Goal: Task Accomplishment & Management: Use online tool/utility

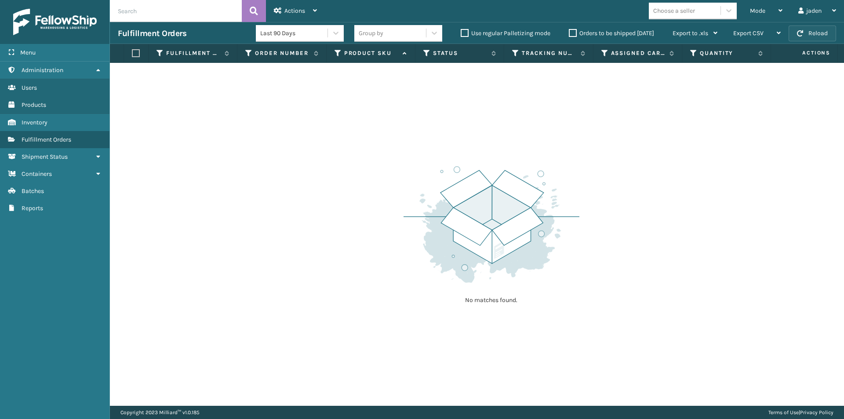
click at [810, 40] on button "Reload" at bounding box center [812, 34] width 47 height 16
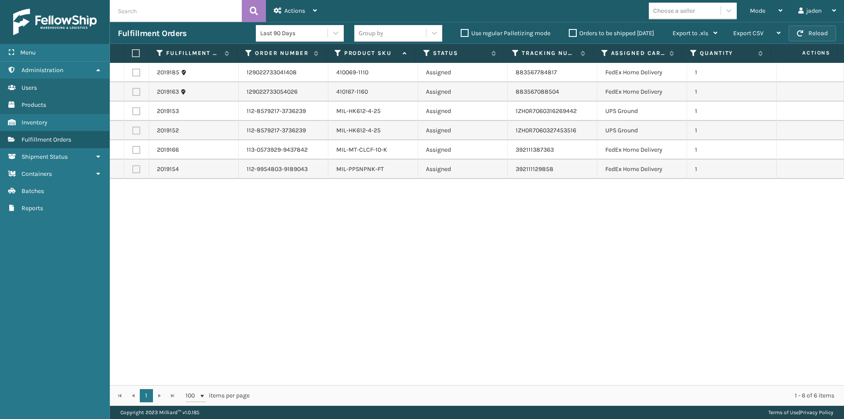
click at [810, 40] on button "Reload" at bounding box center [812, 34] width 47 height 16
drag, startPoint x: 632, startPoint y: 239, endPoint x: 571, endPoint y: 307, distance: 90.9
click at [620, 251] on div "2019185 129022733041408 410069-1110 Assigned 883567784817 FedEx Home Delivery 1…" at bounding box center [477, 224] width 734 height 322
click at [811, 46] on span "Actions" at bounding box center [805, 53] width 62 height 15
click at [815, 42] on div "Fulfillment Orders Last 90 Days Group by Use regular Palletizing mode Orders to…" at bounding box center [477, 33] width 734 height 22
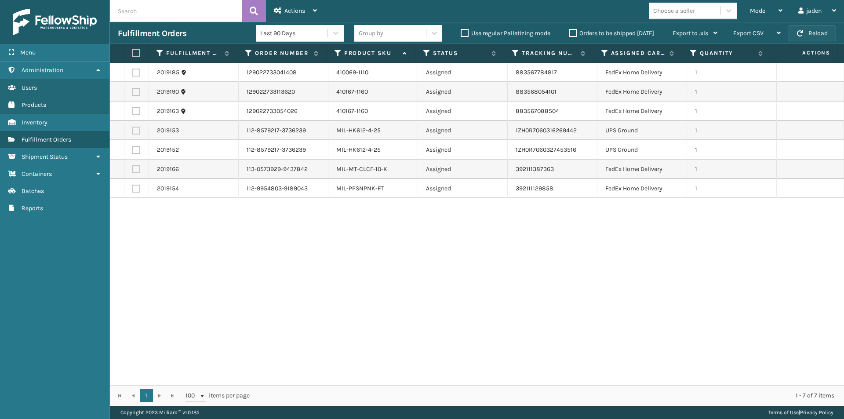
click at [814, 37] on button "Reload" at bounding box center [812, 34] width 47 height 16
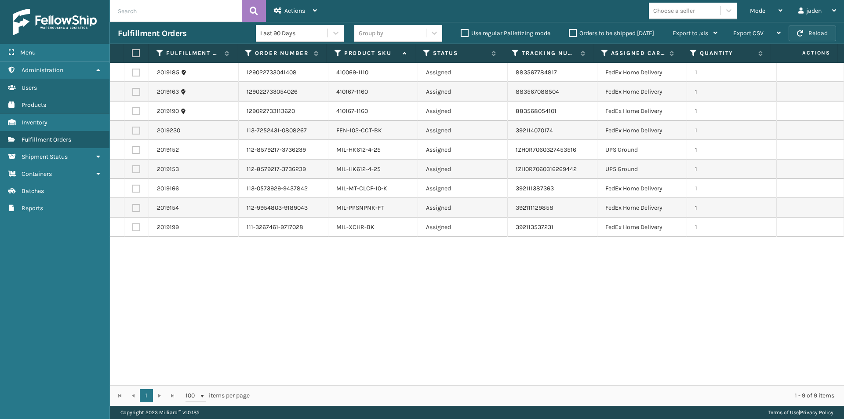
click at [804, 33] on button "Reload" at bounding box center [812, 34] width 47 height 16
drag, startPoint x: 507, startPoint y: 317, endPoint x: 397, endPoint y: 325, distance: 110.3
click at [397, 325] on div "2019185 129022733041408 410069-1110 Assigned 883567784817 FedEx Home Delivery 1…" at bounding box center [477, 224] width 734 height 322
click at [134, 130] on label at bounding box center [136, 131] width 8 height 8
click at [133, 130] on input "checkbox" at bounding box center [132, 130] width 0 height 6
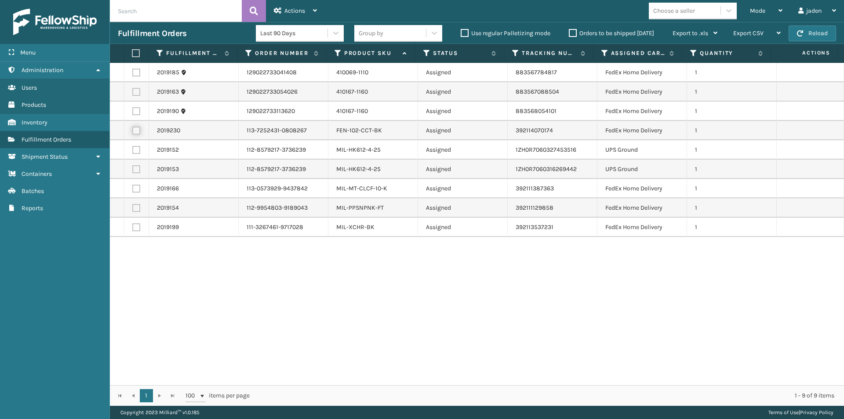
checkbox input "true"
click at [136, 111] on label at bounding box center [136, 111] width 8 height 8
click at [133, 111] on input "checkbox" at bounding box center [132, 110] width 0 height 6
checkbox input "true"
click at [135, 88] on td at bounding box center [136, 91] width 25 height 19
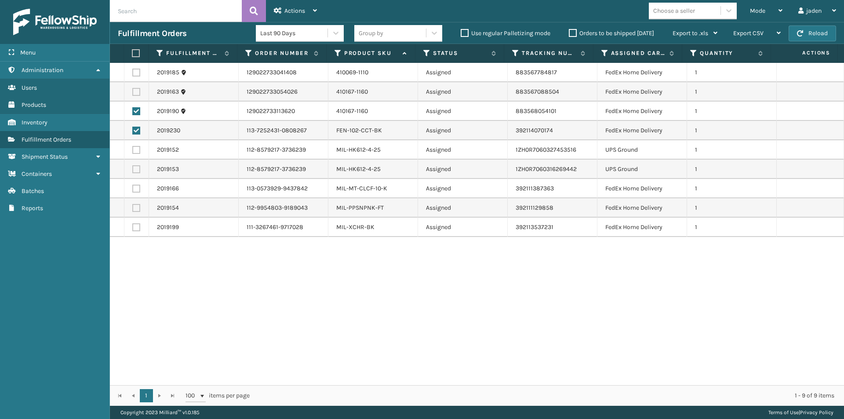
drag, startPoint x: 134, startPoint y: 72, endPoint x: 134, endPoint y: 87, distance: 15.0
click at [134, 71] on label at bounding box center [136, 73] width 8 height 8
click at [133, 71] on input "checkbox" at bounding box center [132, 72] width 0 height 6
checkbox input "true"
click at [135, 93] on label at bounding box center [136, 92] width 8 height 8
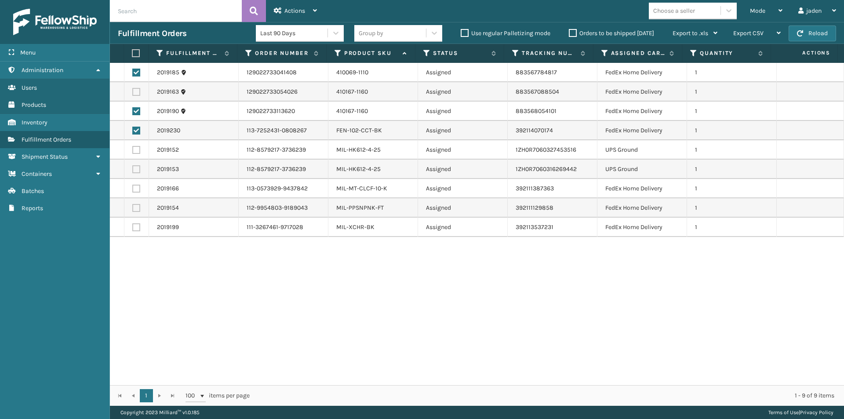
click at [133, 93] on input "checkbox" at bounding box center [132, 91] width 0 height 6
checkbox input "true"
click at [135, 189] on label at bounding box center [136, 189] width 8 height 8
click at [133, 189] on input "checkbox" at bounding box center [132, 188] width 0 height 6
checkbox input "true"
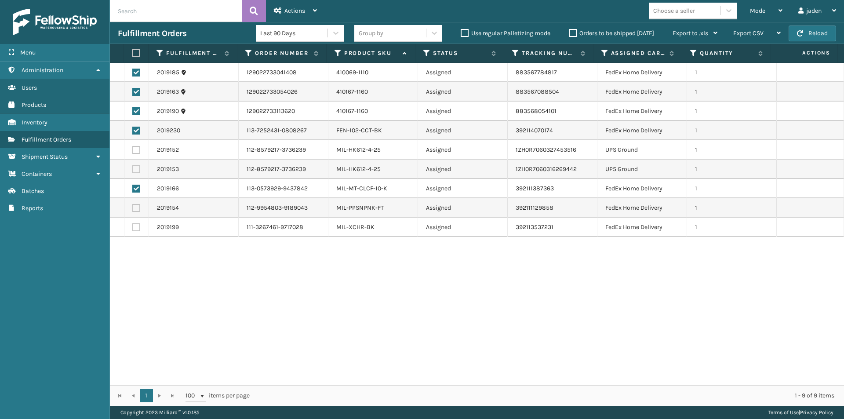
click at [136, 224] on label at bounding box center [136, 227] width 8 height 8
click at [133, 224] on input "checkbox" at bounding box center [132, 226] width 0 height 6
checkbox input "true"
click at [133, 207] on label at bounding box center [136, 208] width 8 height 8
click at [133, 207] on input "checkbox" at bounding box center [132, 207] width 0 height 6
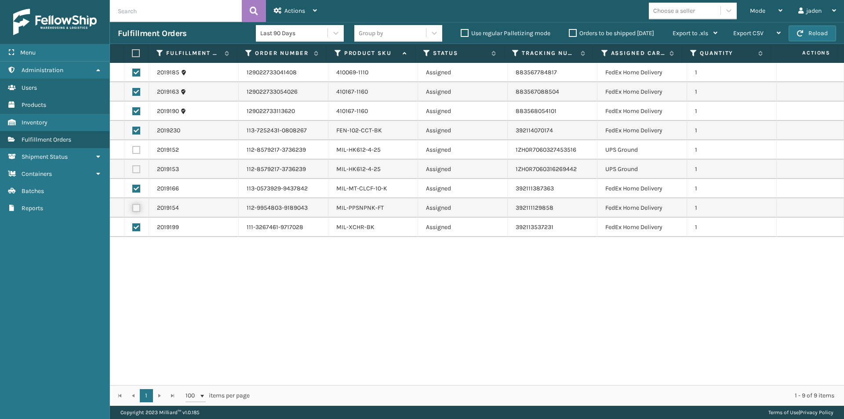
checkbox input "true"
click at [299, 6] on div "Actions" at bounding box center [295, 11] width 43 height 22
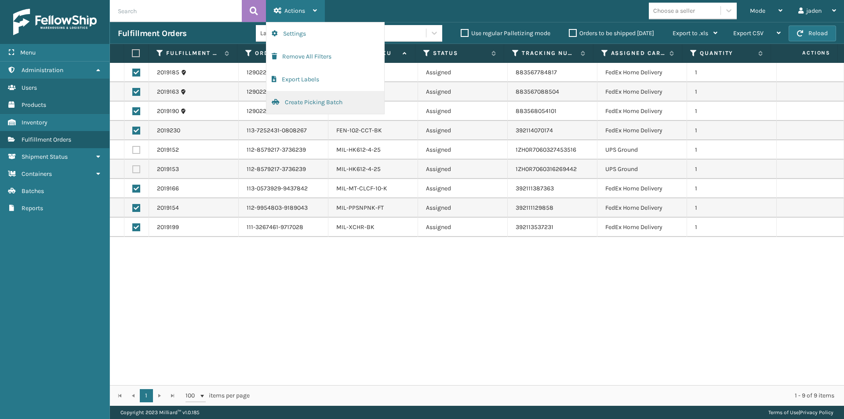
click at [296, 102] on button "Create Picking Batch" at bounding box center [325, 102] width 118 height 23
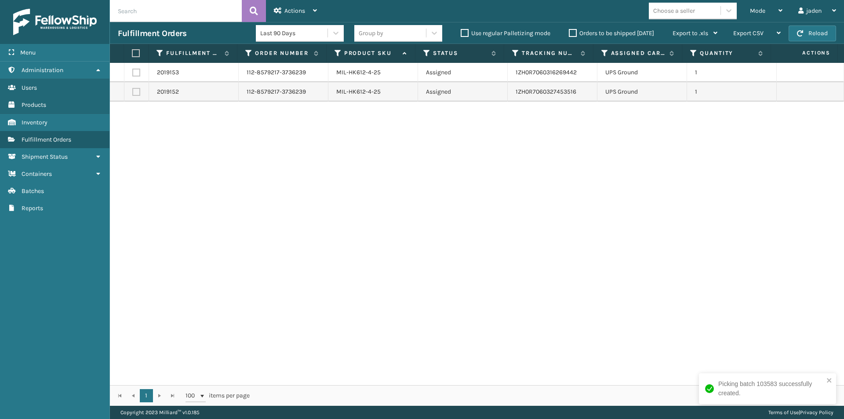
drag, startPoint x: 593, startPoint y: 285, endPoint x: 418, endPoint y: 280, distance: 175.5
click at [418, 280] on div "2019153 112-8579217-3736239 MIL-HK612-4-25 Assigned 1ZH0R7060316269442 UPS Grou…" at bounding box center [477, 224] width 734 height 322
click at [821, 34] on button "Reload" at bounding box center [812, 34] width 47 height 16
click at [824, 34] on button "Reload" at bounding box center [812, 34] width 47 height 16
drag, startPoint x: 546, startPoint y: 175, endPoint x: 535, endPoint y: 175, distance: 11.0
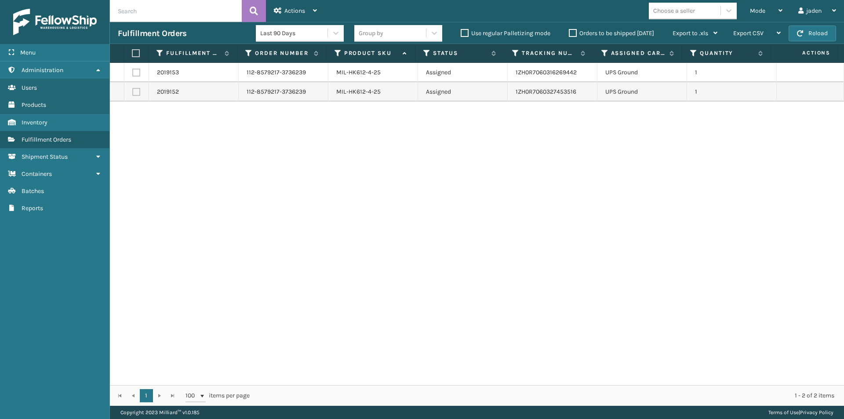
drag, startPoint x: 535, startPoint y: 175, endPoint x: 224, endPoint y: 109, distance: 317.4
click at [262, 160] on div "2019153 112-8579217-3736239 MIL-HK612-4-25 Assigned 1ZH0R7060316269442 UPS Grou…" at bounding box center [477, 224] width 734 height 322
click at [142, 57] on th at bounding box center [136, 53] width 25 height 19
click at [134, 55] on label at bounding box center [135, 53] width 6 height 8
click at [132, 55] on input "checkbox" at bounding box center [132, 54] width 0 height 6
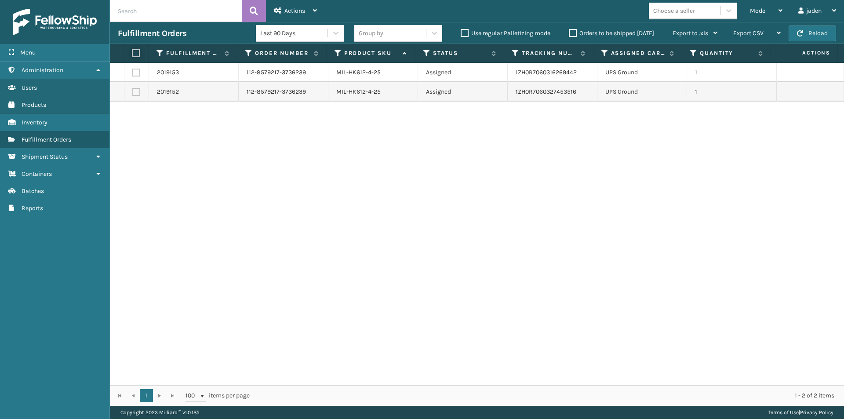
checkbox input "true"
click at [304, 11] on span "Actions" at bounding box center [295, 10] width 21 height 7
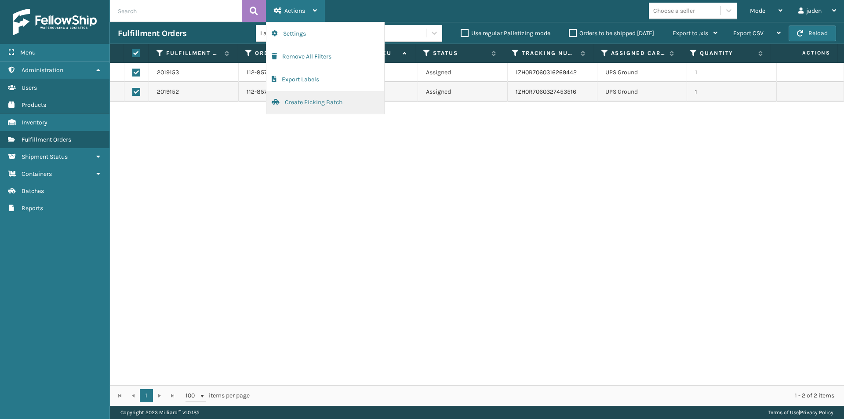
click at [279, 106] on button "Create Picking Batch" at bounding box center [325, 102] width 118 height 23
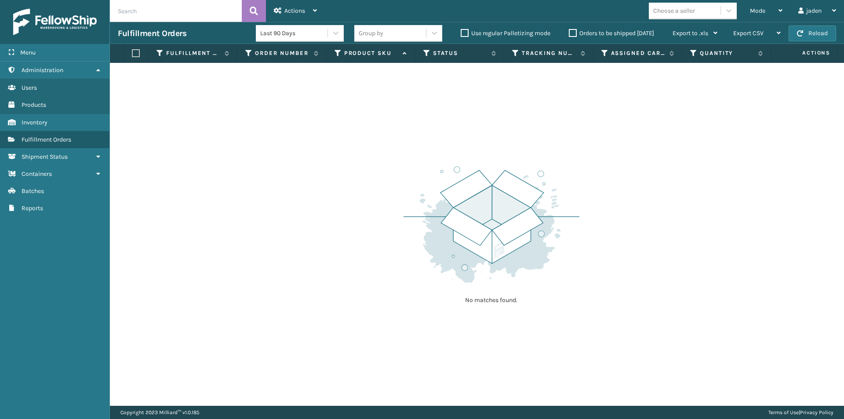
click at [266, 22] on button "Create Picking Batch" at bounding box center [325, 22] width 118 height 0
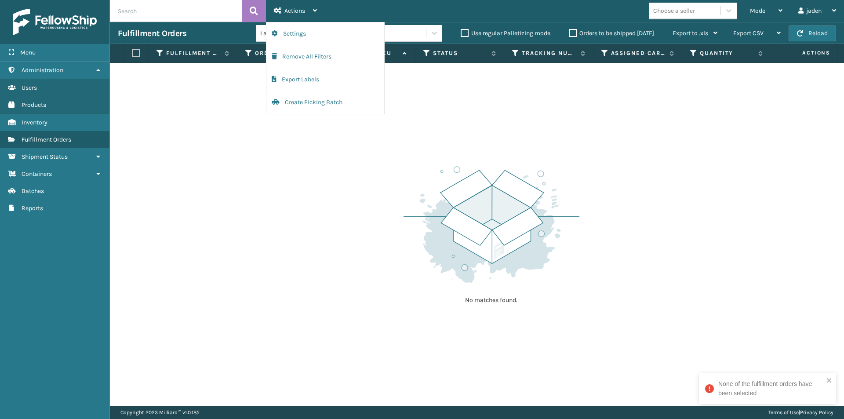
click at [266, 91] on button "Create Picking Batch" at bounding box center [325, 102] width 118 height 23
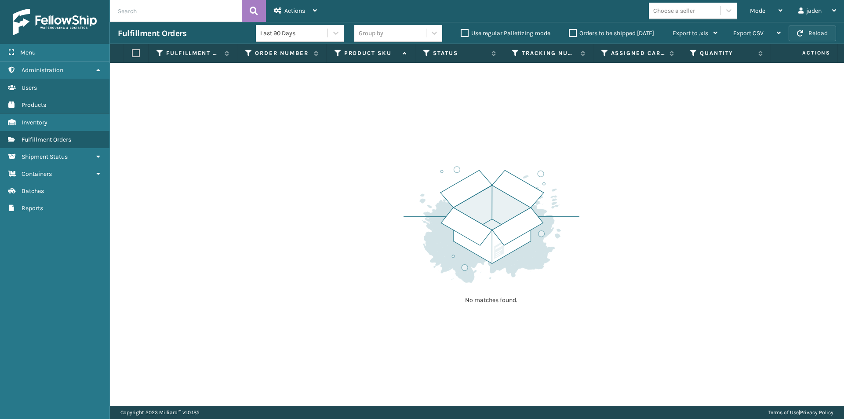
click at [803, 32] on span "button" at bounding box center [800, 33] width 6 height 6
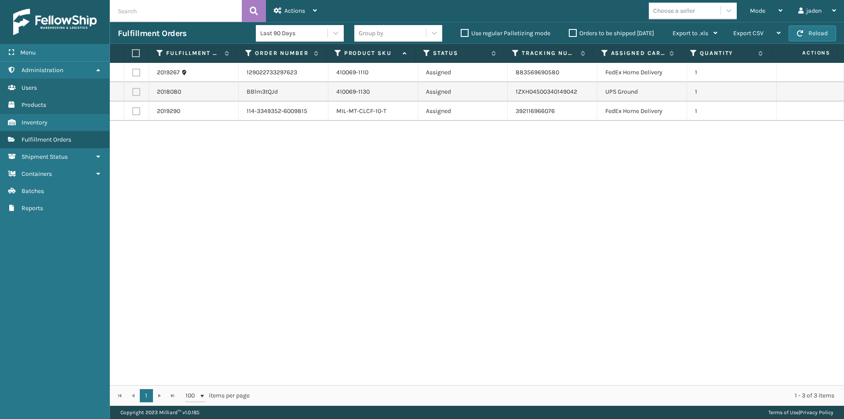
drag, startPoint x: 559, startPoint y: 204, endPoint x: 546, endPoint y: 202, distance: 13.8
drag, startPoint x: 546, startPoint y: 202, endPoint x: 258, endPoint y: 200, distance: 287.6
click at [258, 200] on div "2019267 129022733297623 410069-1110 Assigned 883569690580 FedEx Home Delivery 1…" at bounding box center [477, 224] width 734 height 322
click at [134, 72] on label at bounding box center [136, 73] width 8 height 8
click at [133, 72] on input "checkbox" at bounding box center [132, 72] width 0 height 6
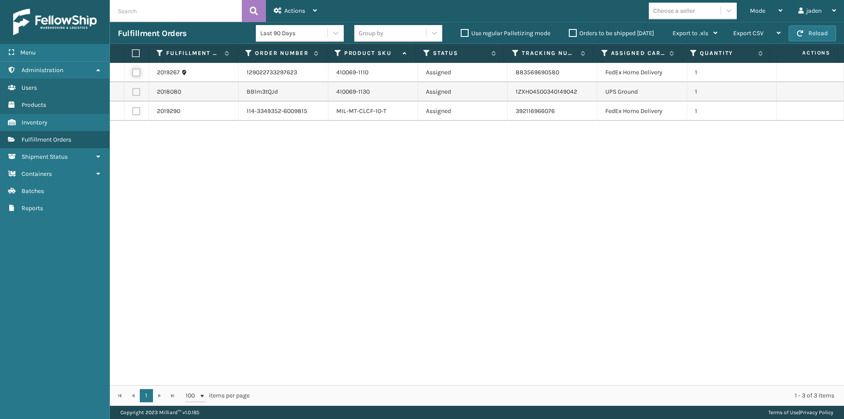
checkbox input "true"
click at [132, 110] on label at bounding box center [136, 111] width 8 height 8
click at [132, 110] on input "checkbox" at bounding box center [132, 110] width 0 height 6
checkbox input "true"
click at [289, 8] on span "Actions" at bounding box center [295, 10] width 21 height 7
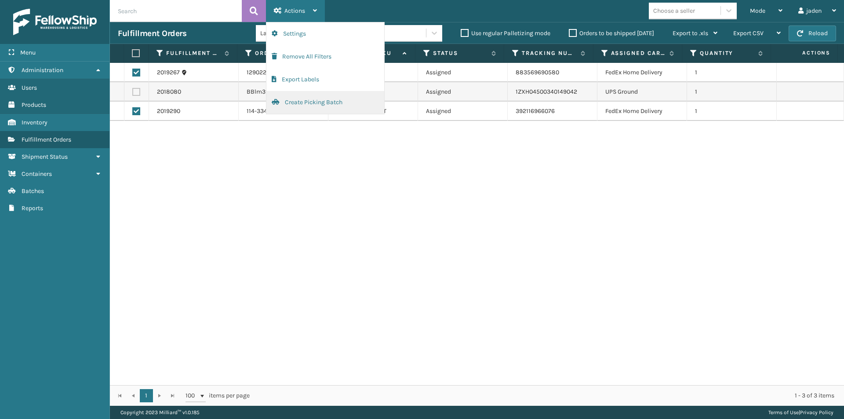
click at [286, 100] on button "Create Picking Batch" at bounding box center [325, 102] width 118 height 23
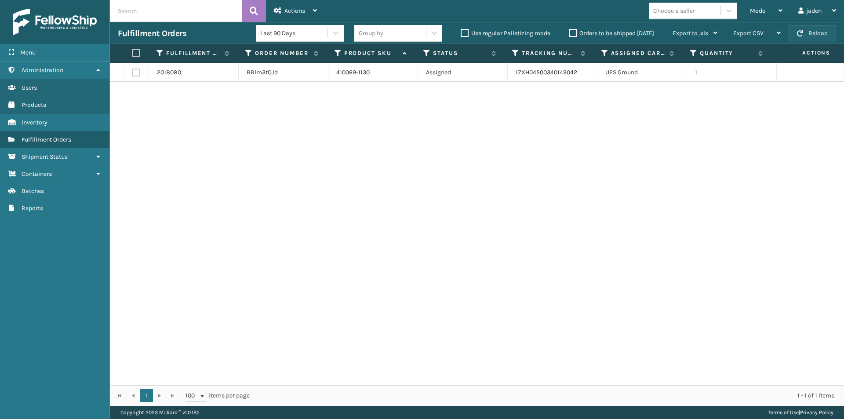
click at [801, 28] on button "Reload" at bounding box center [812, 34] width 47 height 16
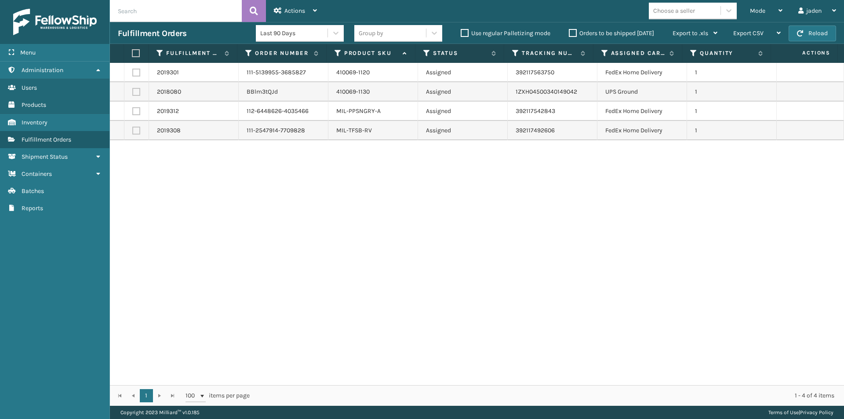
drag, startPoint x: 542, startPoint y: 213, endPoint x: 536, endPoint y: 213, distance: 6.2
drag, startPoint x: 536, startPoint y: 213, endPoint x: 349, endPoint y: 226, distance: 187.4
click at [349, 226] on div "2019301 111-5139955-3685827 410069-1120 Assigned 392117563750 FedEx Home Delive…" at bounding box center [477, 224] width 734 height 322
drag, startPoint x: 511, startPoint y: 190, endPoint x: 306, endPoint y: 204, distance: 205.8
click at [306, 204] on div "2019301 111-5139955-3685827 410069-1120 Assigned 392117563750 FedEx Home Delive…" at bounding box center [477, 224] width 734 height 322
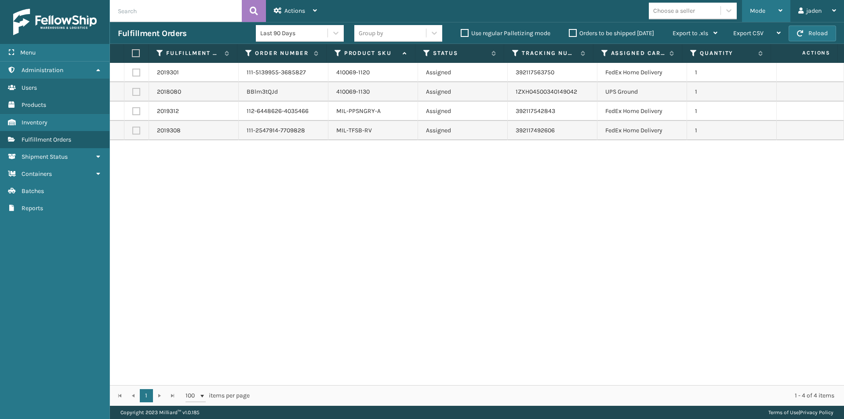
click at [760, 3] on div "Mode" at bounding box center [766, 11] width 33 height 22
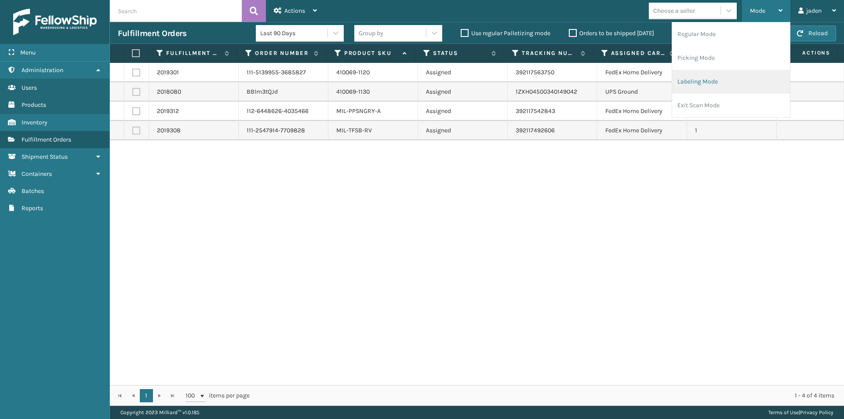
click at [714, 87] on li "Labeling Mode" at bounding box center [731, 82] width 118 height 24
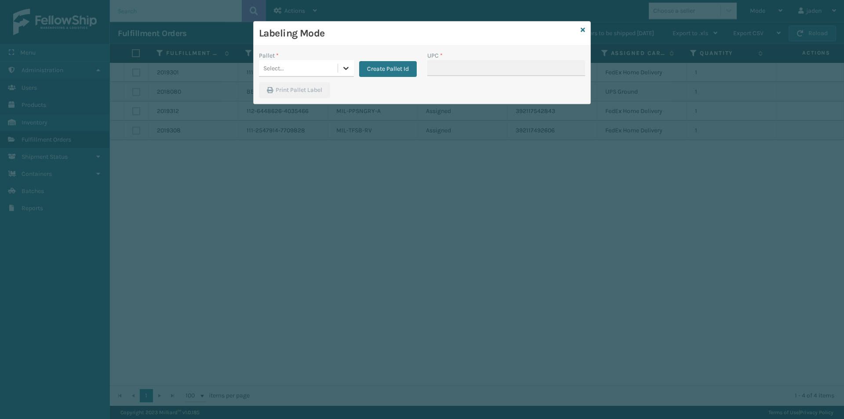
click at [343, 68] on icon at bounding box center [346, 68] width 9 height 9
click at [277, 87] on div "FDXG-RI5BK70FWM" at bounding box center [306, 92] width 95 height 20
click at [504, 70] on input "UPC *" at bounding box center [506, 68] width 158 height 16
type input "410079-1130"
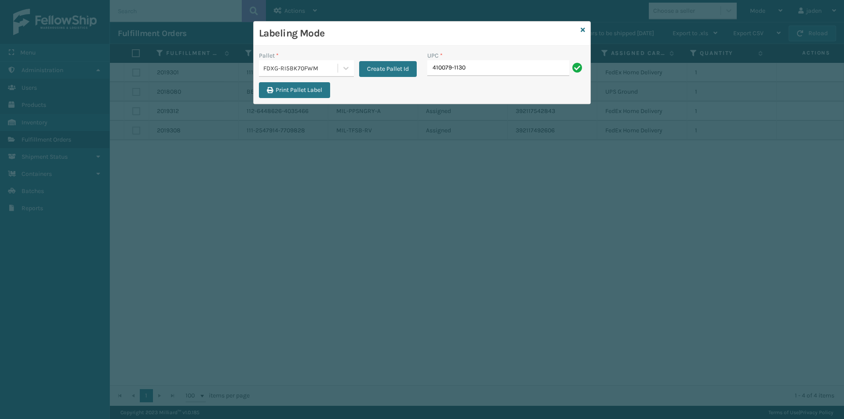
type input "410079-1130"
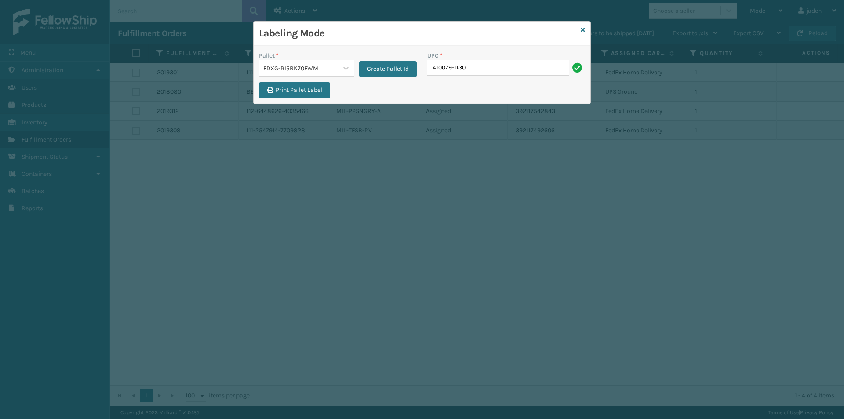
type input "410079-1130"
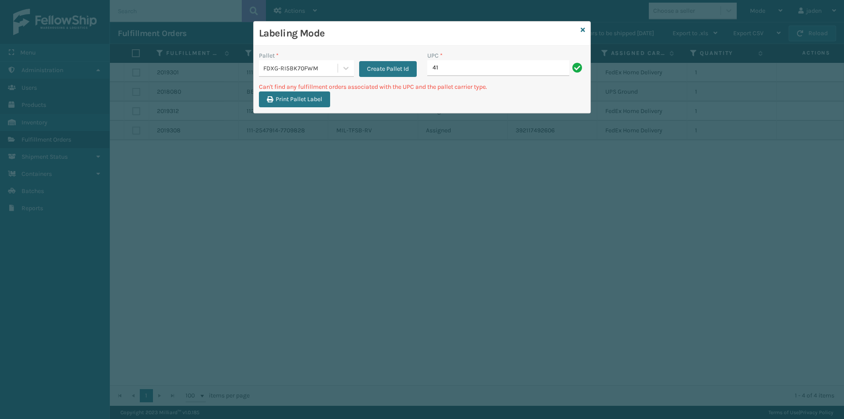
type input "4"
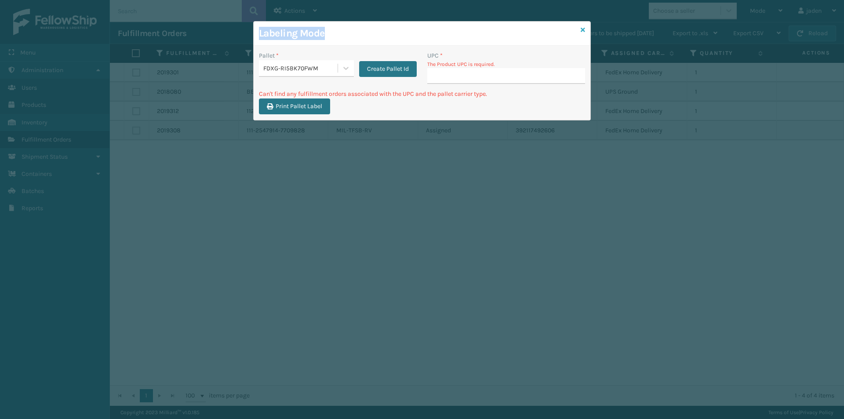
click at [583, 33] on div "Labeling Mode Pallet * FDXG-RI5BK70FWM Create Pallet Id UPC * The Product UPC i…" at bounding box center [422, 70] width 338 height 99
click at [588, 29] on div "Labeling Mode" at bounding box center [422, 34] width 337 height 24
click at [583, 31] on icon at bounding box center [583, 30] width 4 height 6
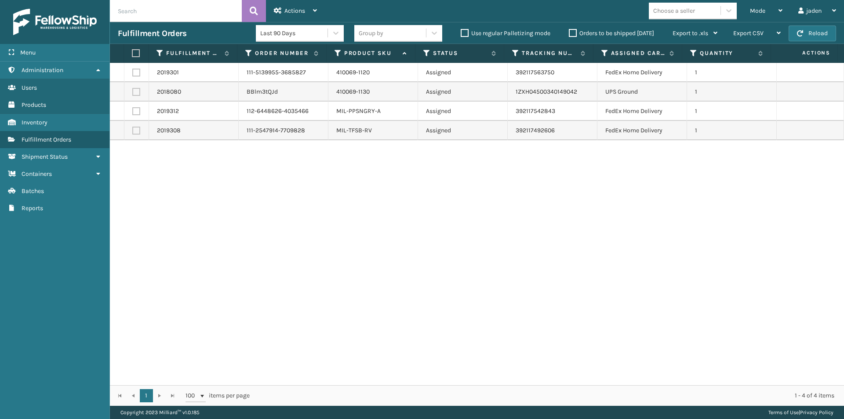
drag, startPoint x: 664, startPoint y: 213, endPoint x: 315, endPoint y: 108, distance: 363.9
click at [285, 253] on div "2019301 111-5139955-3685827 410069-1120 Assigned 392117563750 FedEx Home Delive…" at bounding box center [477, 224] width 734 height 322
click at [132, 109] on label at bounding box center [136, 111] width 8 height 8
click at [132, 109] on input "checkbox" at bounding box center [132, 110] width 0 height 6
checkbox input "true"
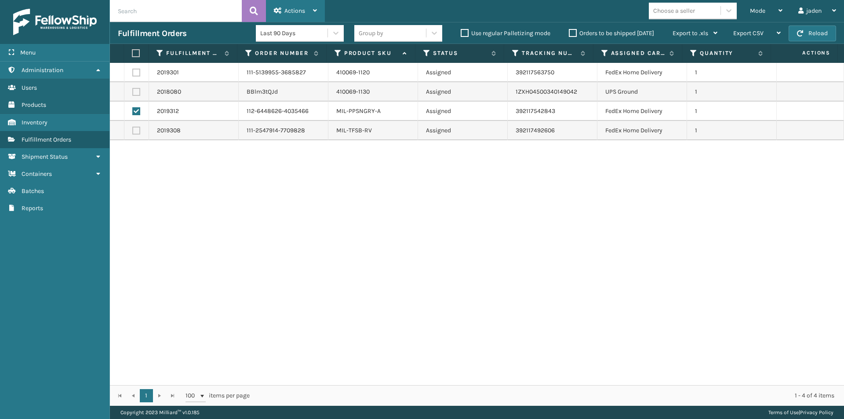
click at [296, 10] on span "Actions" at bounding box center [295, 10] width 21 height 7
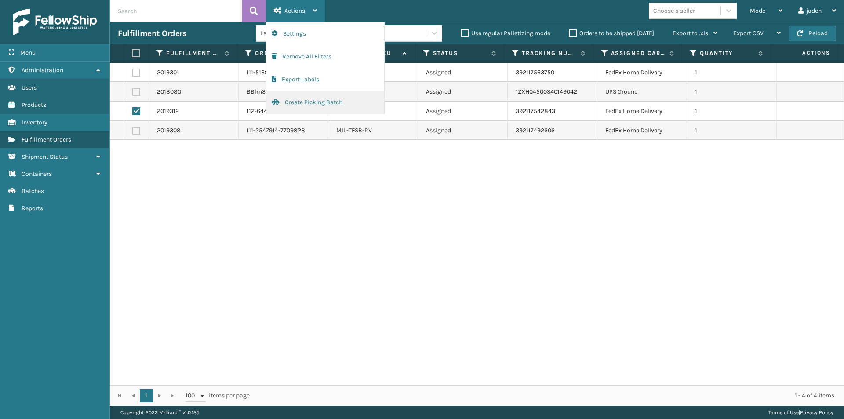
click at [303, 106] on button "Create Picking Batch" at bounding box center [325, 102] width 118 height 23
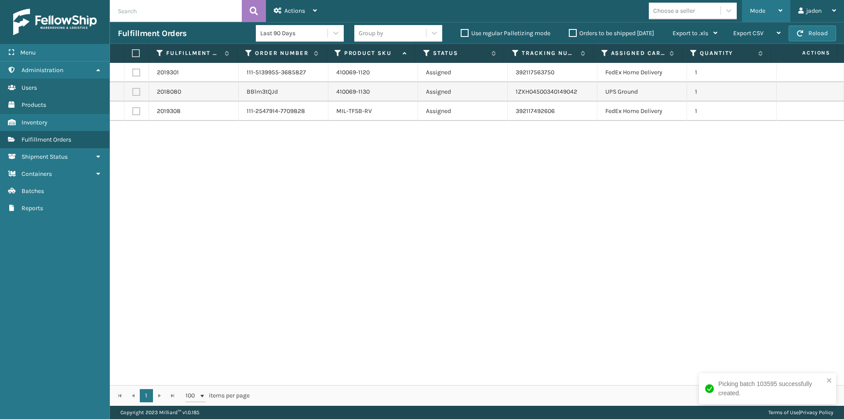
click at [775, 14] on div "Mode" at bounding box center [766, 11] width 33 height 22
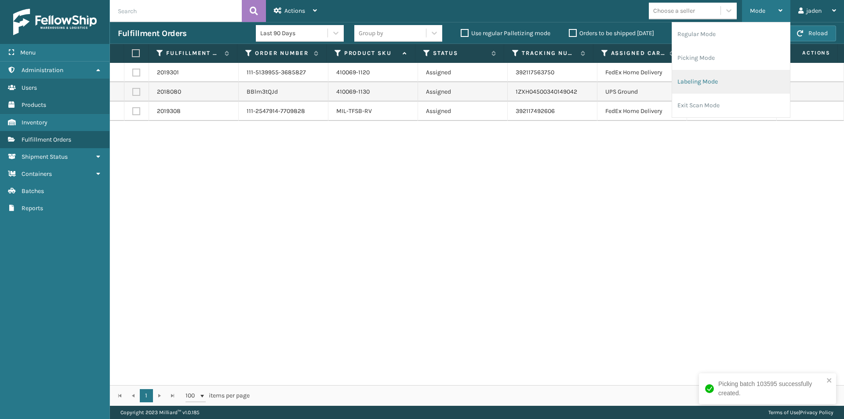
click at [725, 76] on li "Labeling Mode" at bounding box center [731, 82] width 118 height 24
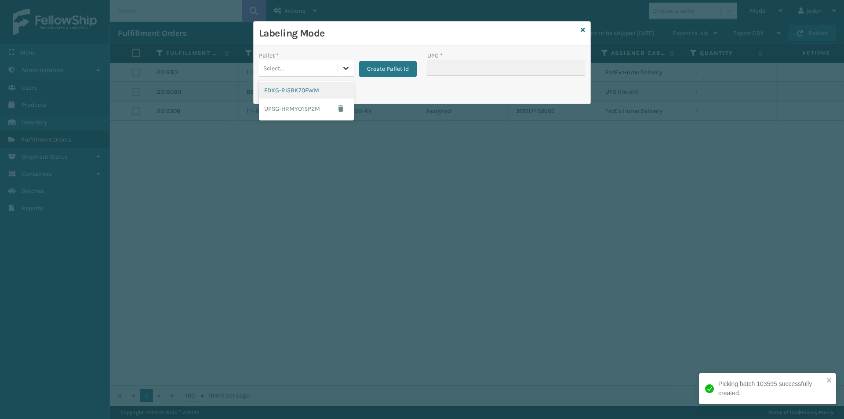
click at [342, 76] on div at bounding box center [346, 68] width 16 height 16
click at [257, 97] on div "Print Pallet Label" at bounding box center [310, 92] width 112 height 21
click at [360, 65] on button "Create Pallet Id" at bounding box center [388, 69] width 58 height 16
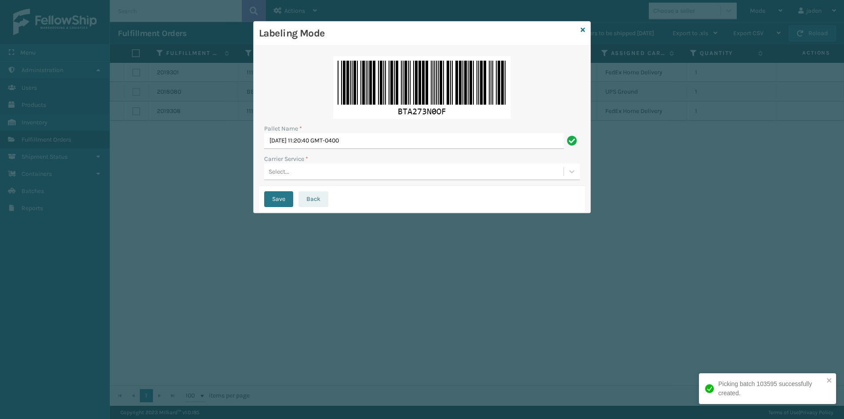
click at [310, 202] on button "Back" at bounding box center [314, 199] width 30 height 16
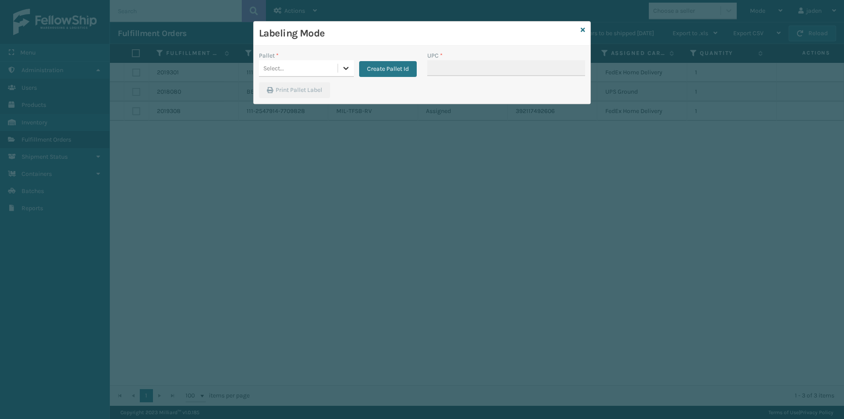
click at [338, 68] on div at bounding box center [346, 68] width 16 height 16
click at [284, 95] on div "FDXG-RI5BK70FWM" at bounding box center [306, 90] width 95 height 16
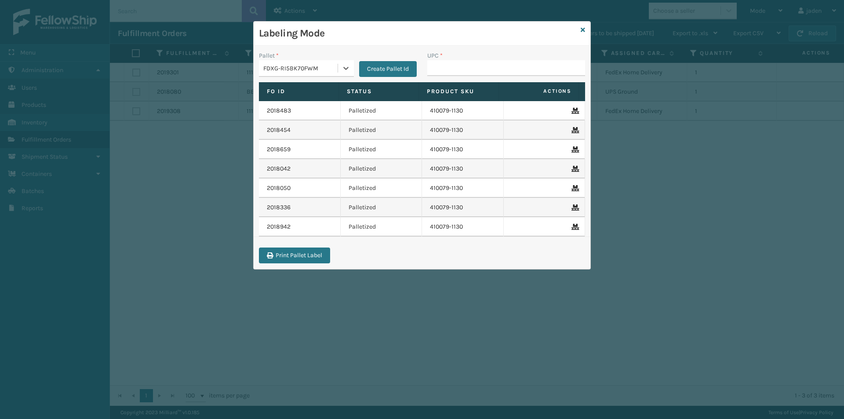
click at [502, 59] on div "UPC *" at bounding box center [506, 55] width 158 height 9
click at [501, 69] on input "UPC *" at bounding box center [506, 68] width 158 height 16
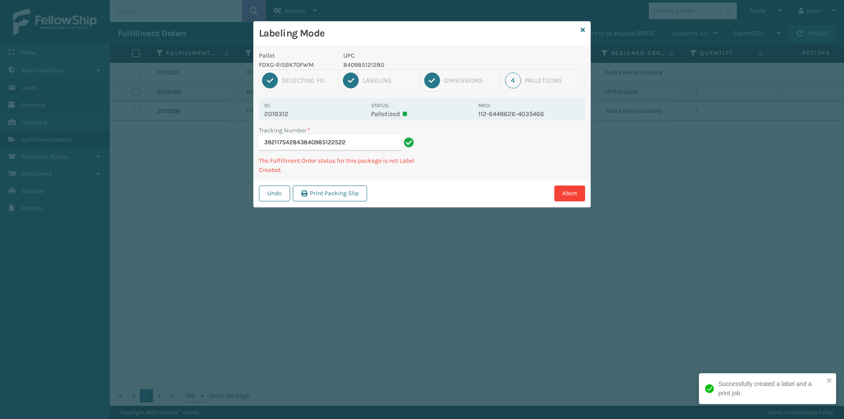
type input "392117542843840985122522"
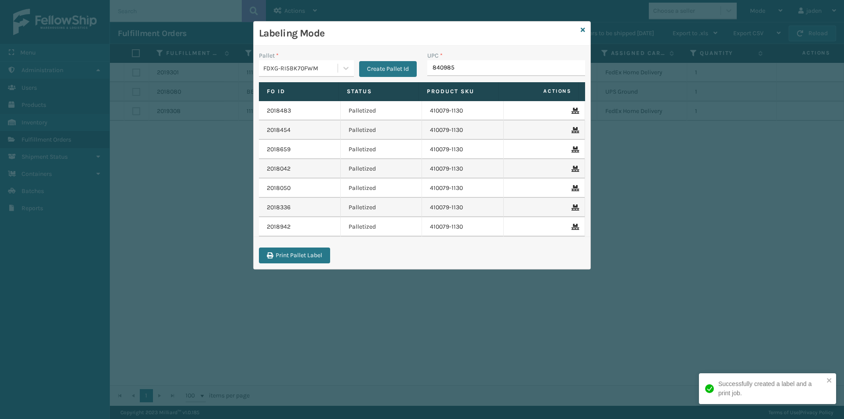
type input "8409851"
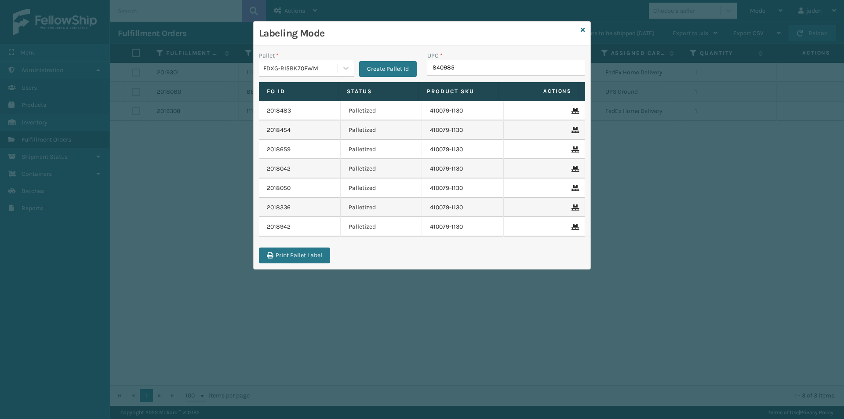
type input "8409851"
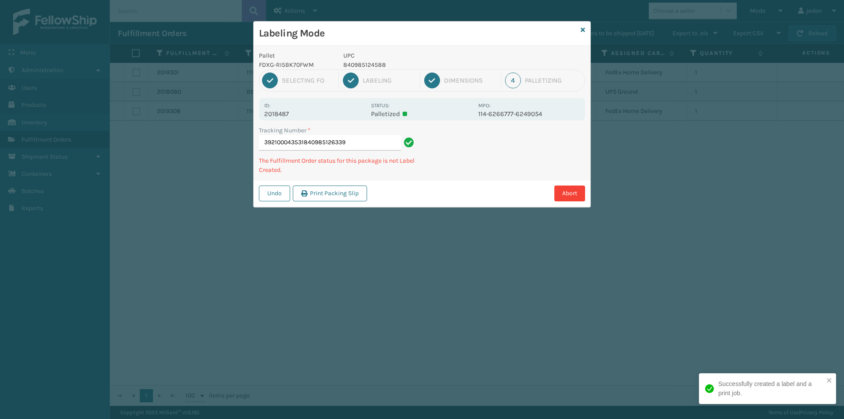
type input "392100043531840985126339"
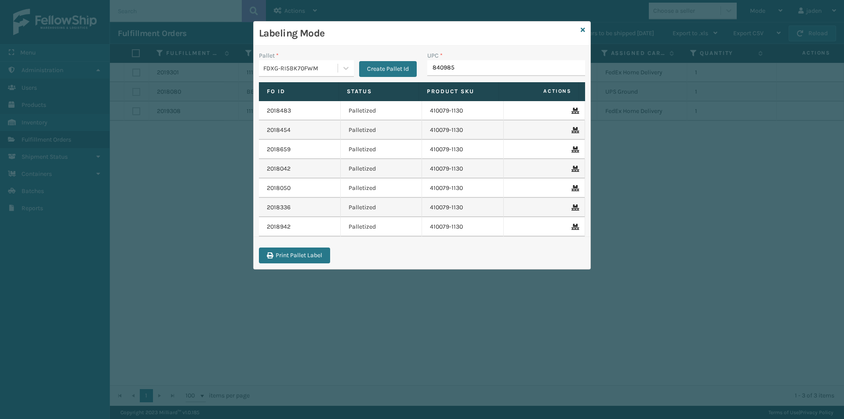
type input "8409851"
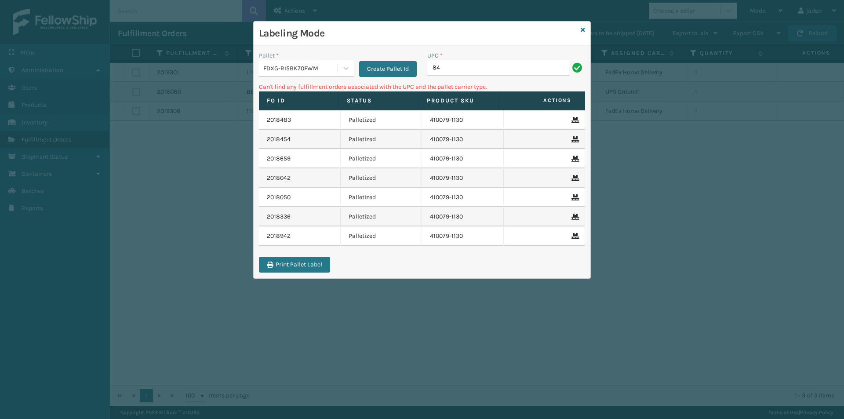
type input "8"
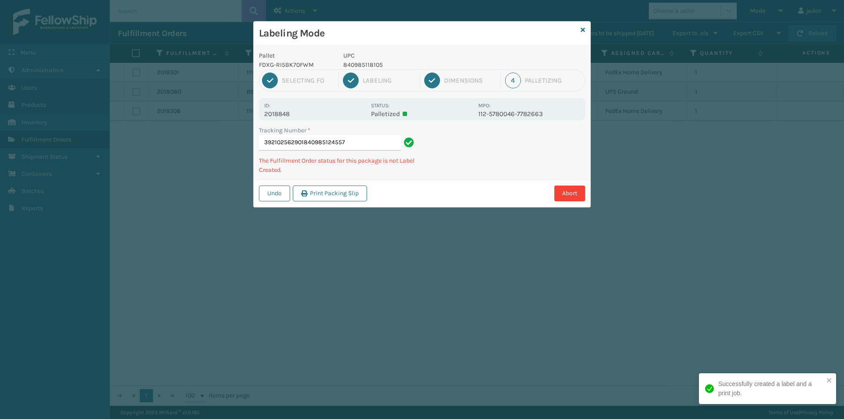
type input "392102562901840985124557"
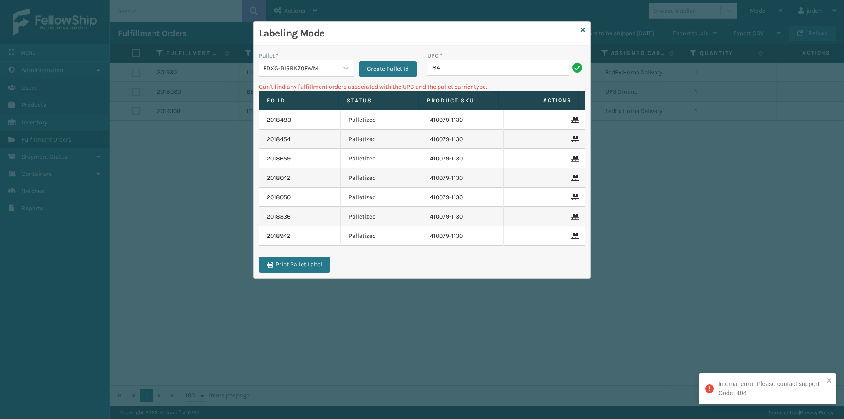
type input "8"
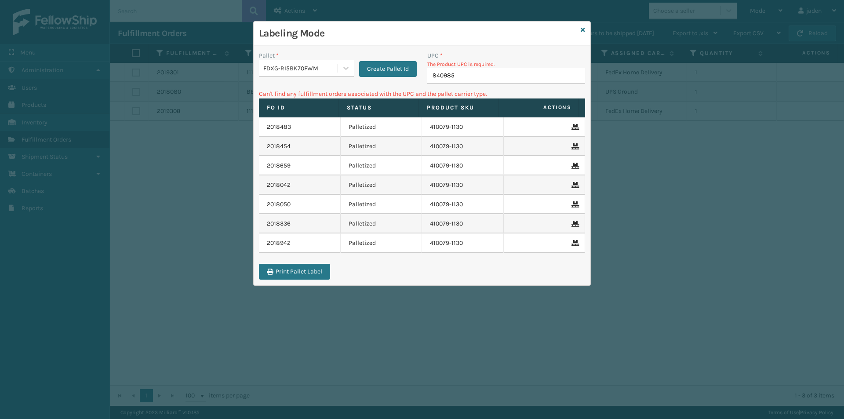
type input "8409851"
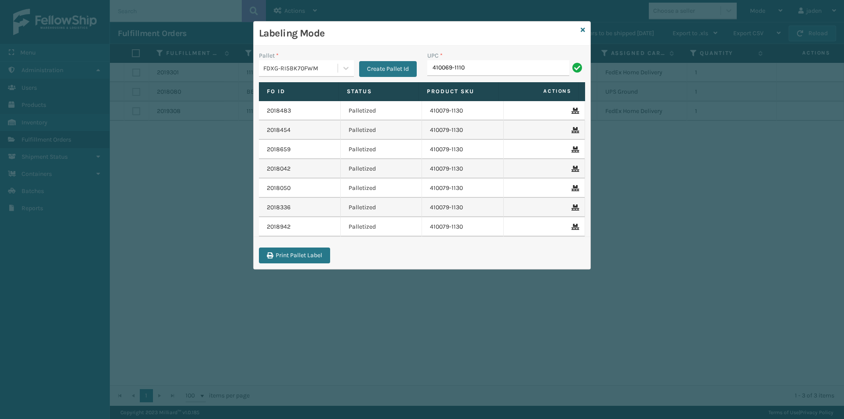
type input "410069-1110"
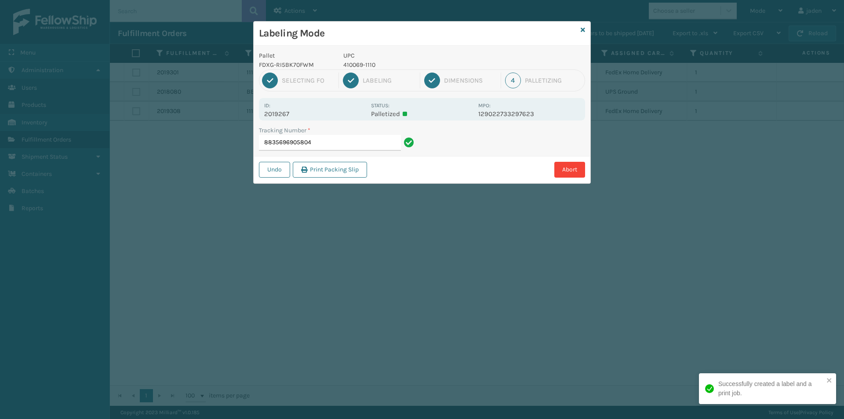
type input "88356969058041"
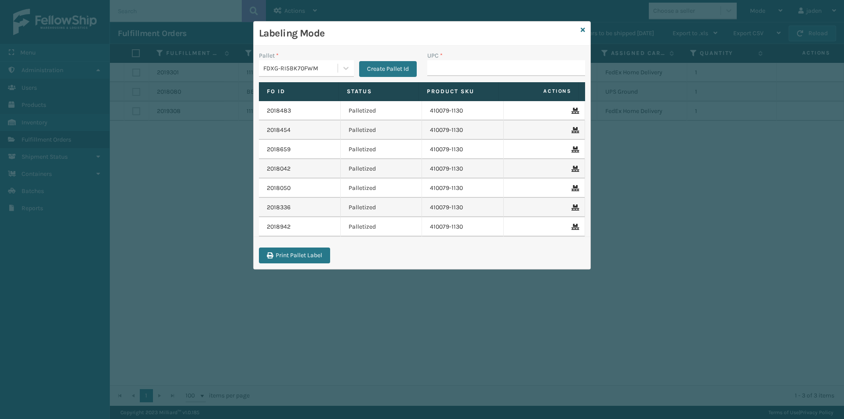
type input "1"
type input "410069-1110"
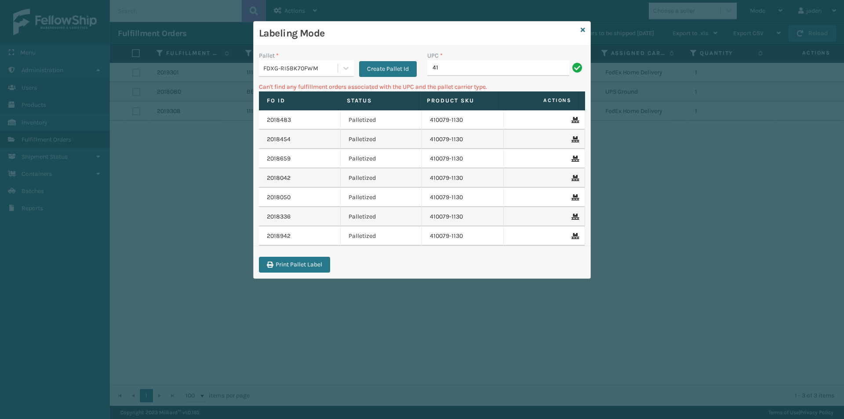
type input "4"
type input "849986009399"
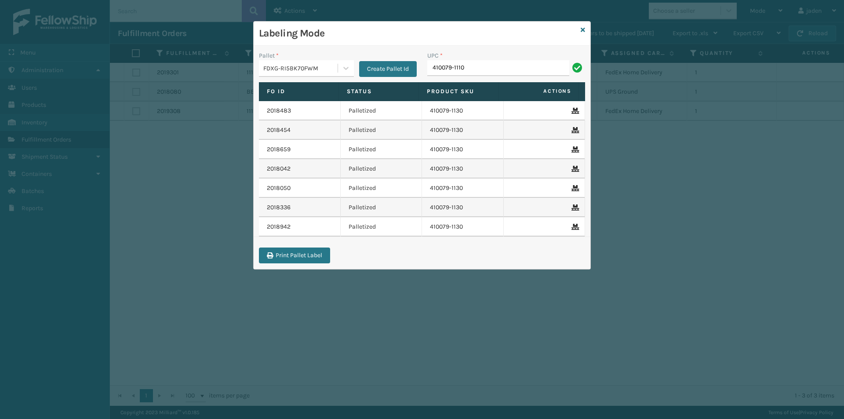
type input "410079-1110"
type input "410079-1170"
type input "410106-1120"
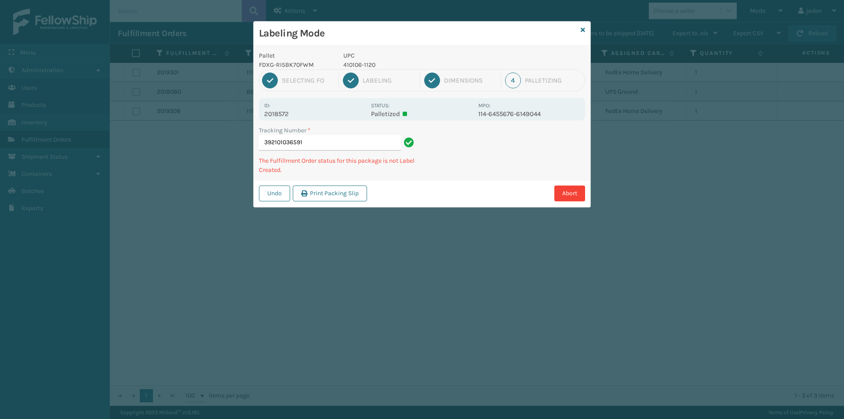
type input "3921010365914"
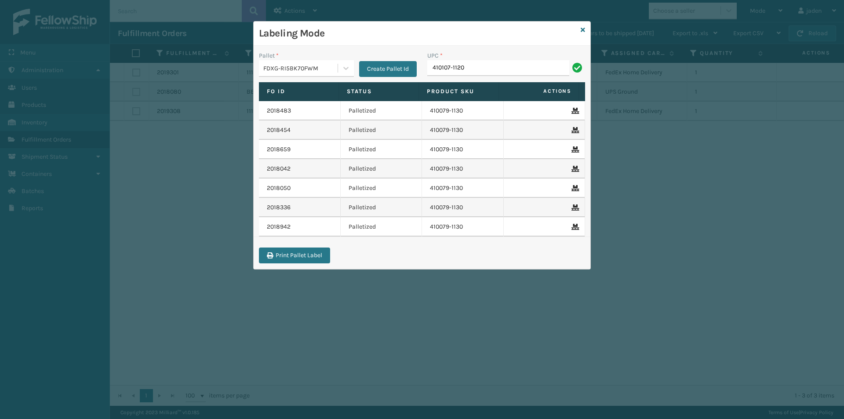
type input "410107-1120"
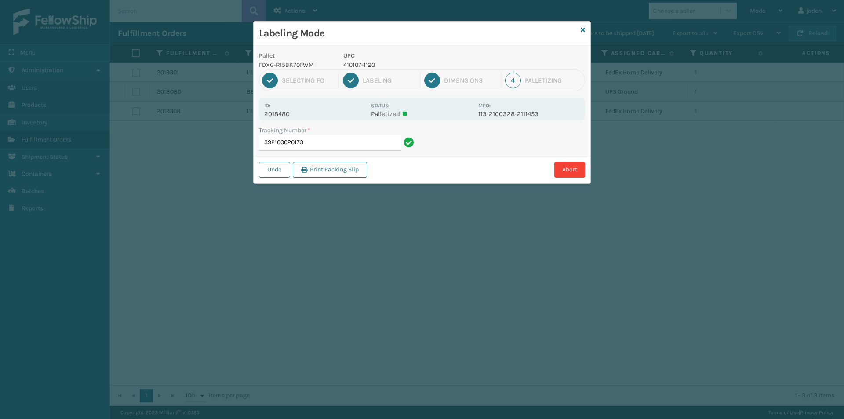
type input "3921000201734"
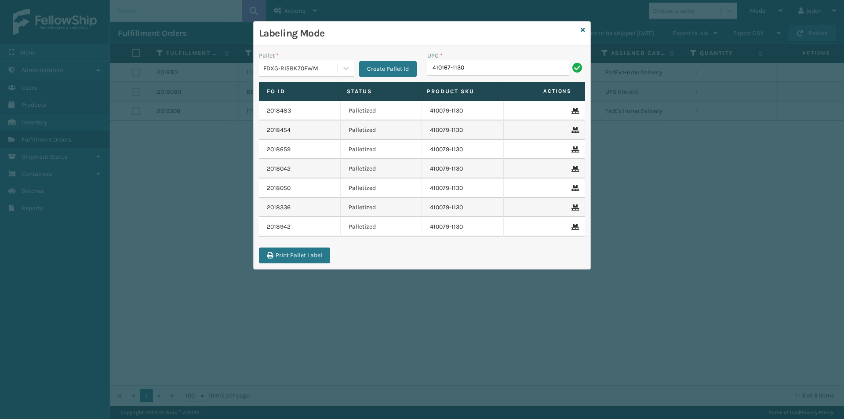
type input "410167-1130"
type input "410167-1160"
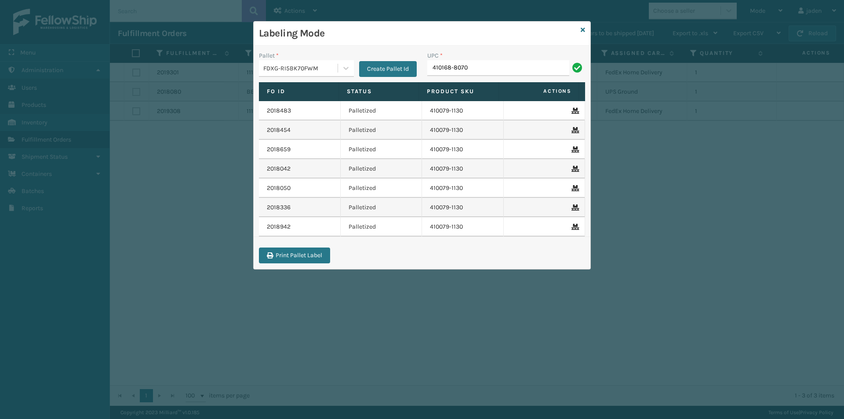
type input "410168-8070"
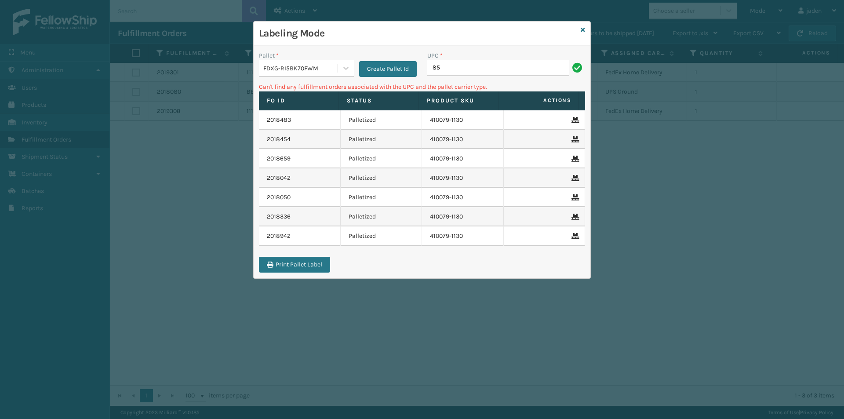
type input "8"
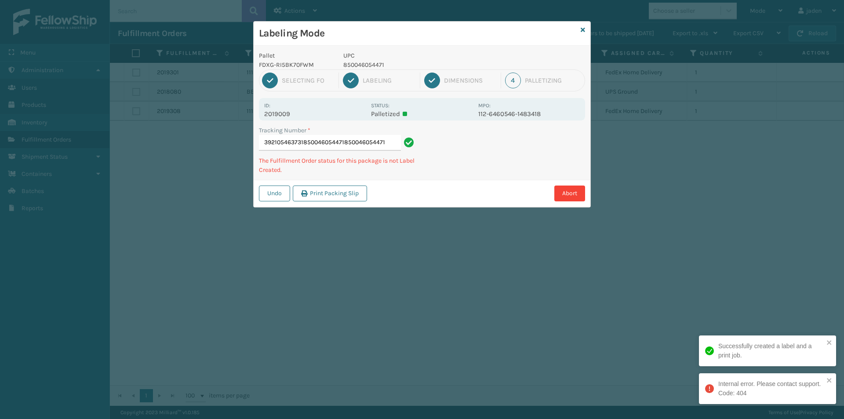
type input "392105463731850046054471850046054471"
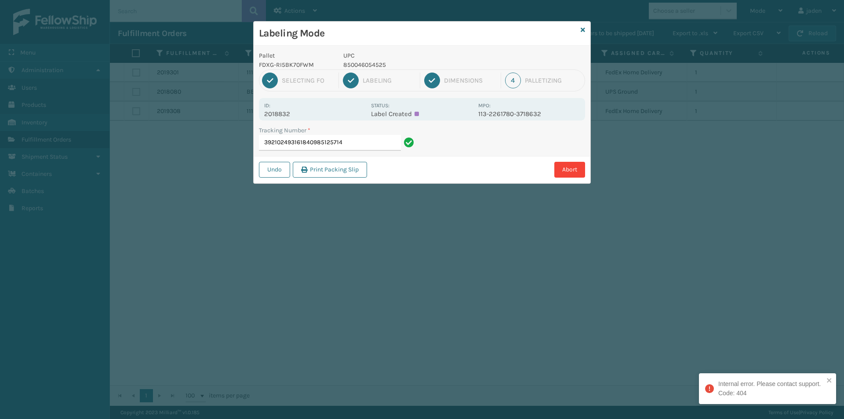
drag, startPoint x: 302, startPoint y: 139, endPoint x: 378, endPoint y: 142, distance: 76.1
click at [378, 142] on input "392102493161840985125714" at bounding box center [330, 143] width 142 height 16
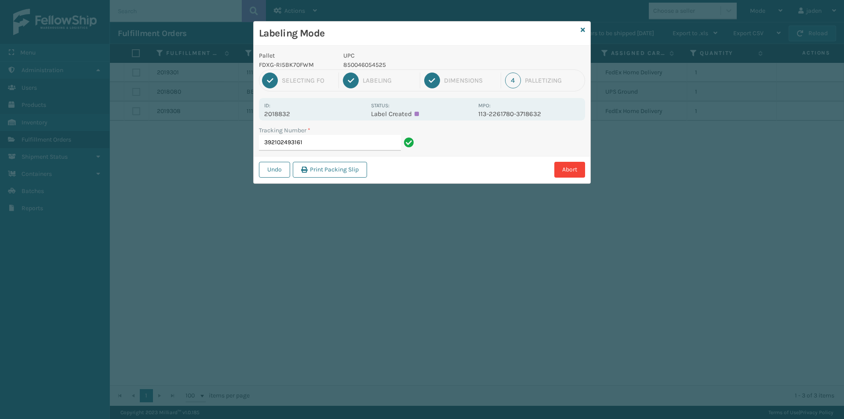
type input "392102493161"
drag, startPoint x: 482, startPoint y: 151, endPoint x: 433, endPoint y: 171, distance: 52.8
click at [417, 181] on div "Undo Print Packing Slip Abort" at bounding box center [422, 169] width 337 height 27
drag, startPoint x: 536, startPoint y: 131, endPoint x: 438, endPoint y: 167, distance: 104.2
click at [433, 170] on div "Abort" at bounding box center [477, 170] width 215 height 16
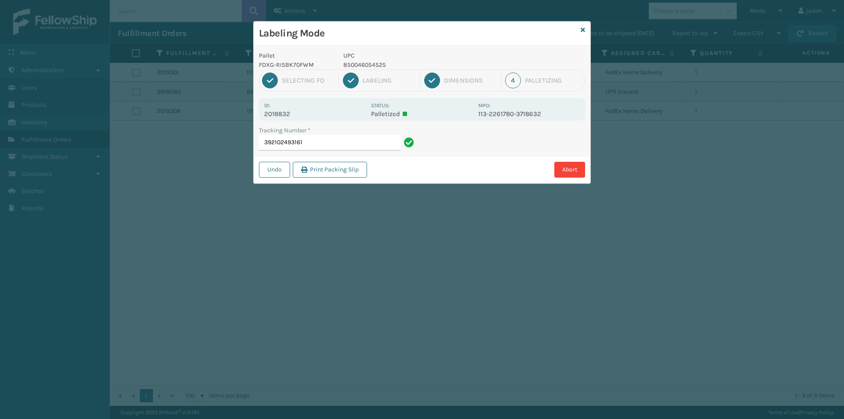
drag, startPoint x: 486, startPoint y: 140, endPoint x: 477, endPoint y: 142, distance: 9.5
drag, startPoint x: 477, startPoint y: 142, endPoint x: 537, endPoint y: 123, distance: 63.3
click at [418, 183] on div "Labeling Mode Pallet FDXG-RI5BK70FWM UPC 850046054525 1 Selecting FO 2 Labeling…" at bounding box center [422, 209] width 844 height 419
drag, startPoint x: 535, startPoint y: 123, endPoint x: 524, endPoint y: 124, distance: 11.0
drag, startPoint x: 524, startPoint y: 124, endPoint x: 466, endPoint y: 162, distance: 69.8
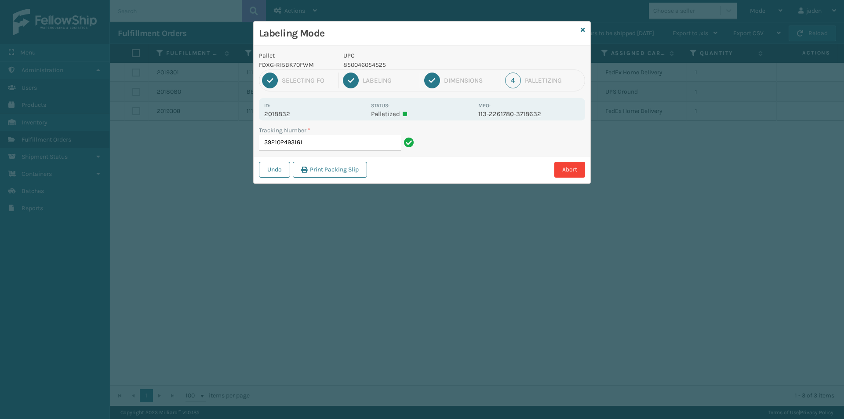
click at [466, 162] on div "Abort" at bounding box center [477, 170] width 215 height 16
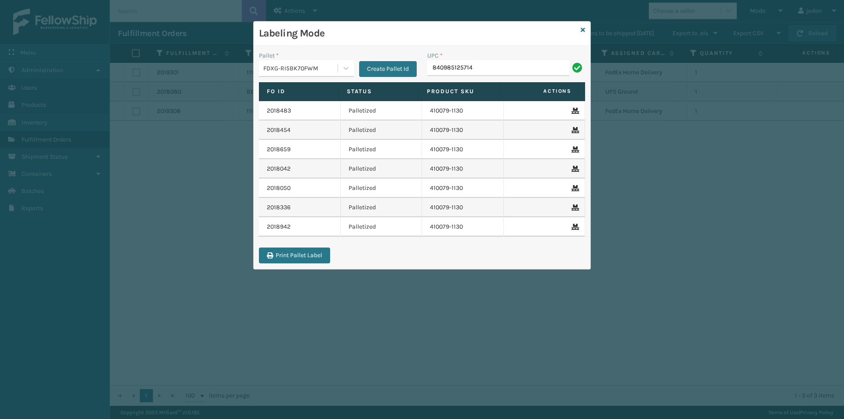
type input "840985125714"
type input "8409851"
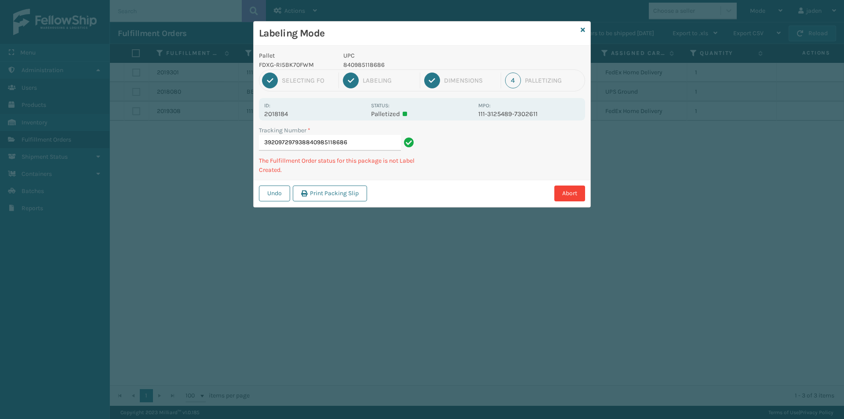
type input "392097297938840985118686"
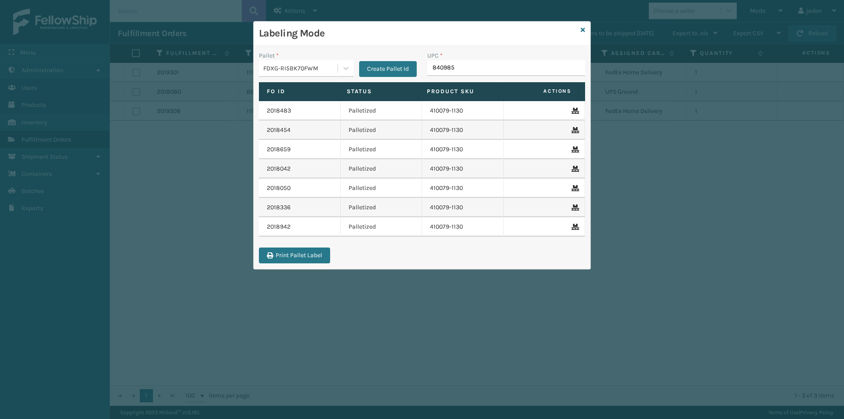
type input "8409851"
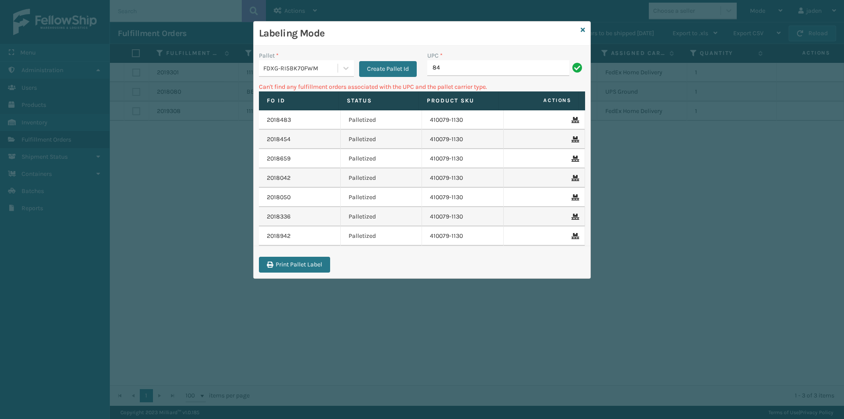
type input "8"
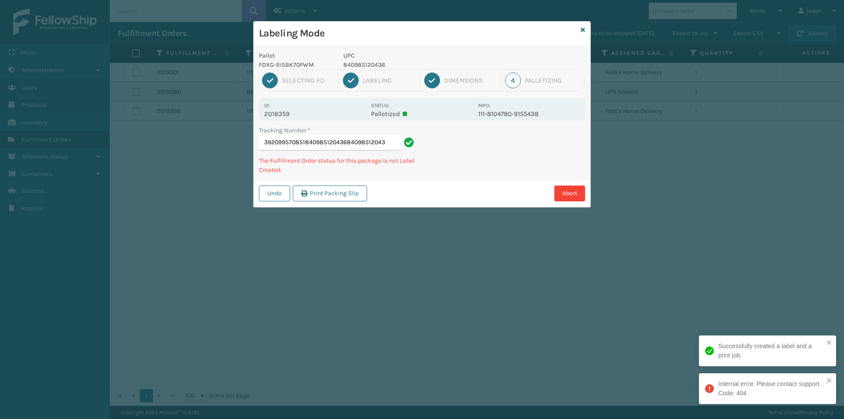
type input "392099570851840985120436840985120436"
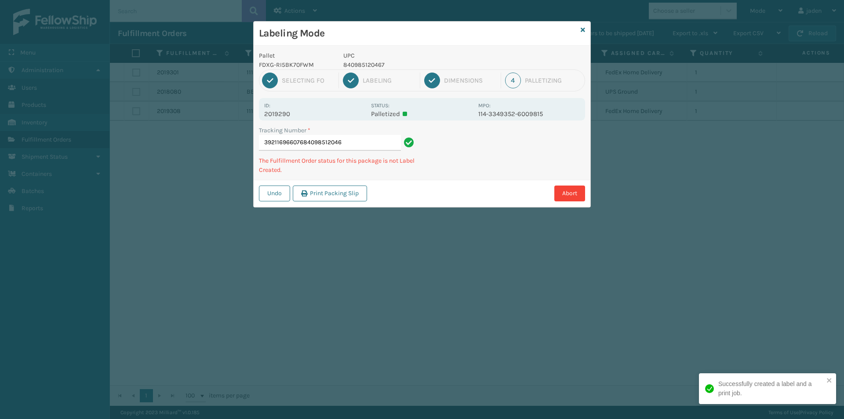
type input "392116966076840985120467"
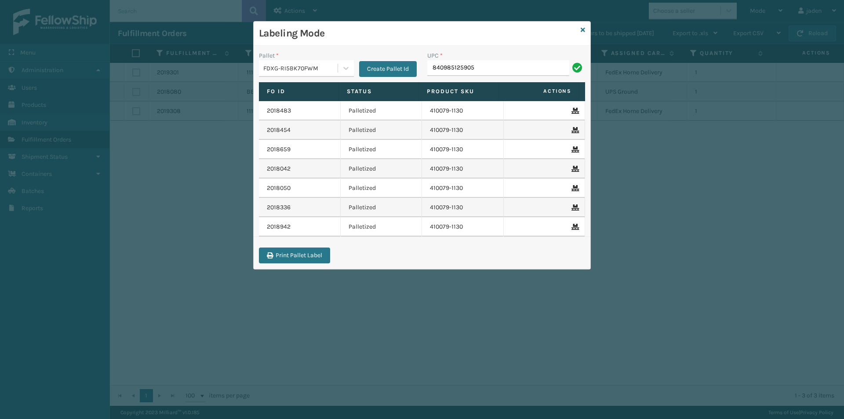
type input "840985125905"
type input "8409851"
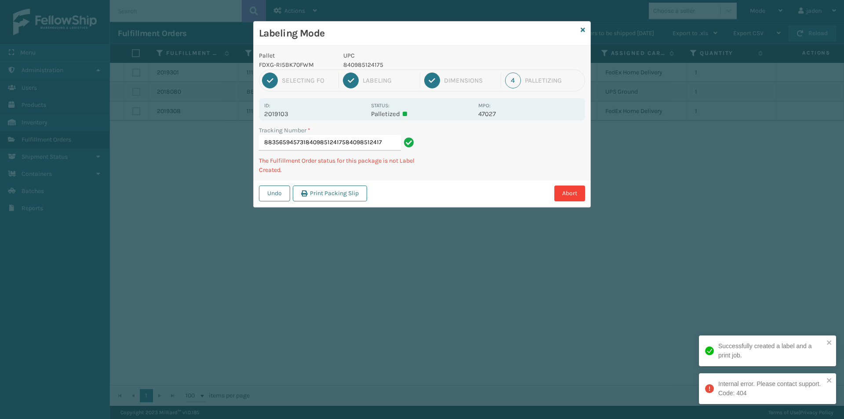
type input "883565945731840985124175840985124175"
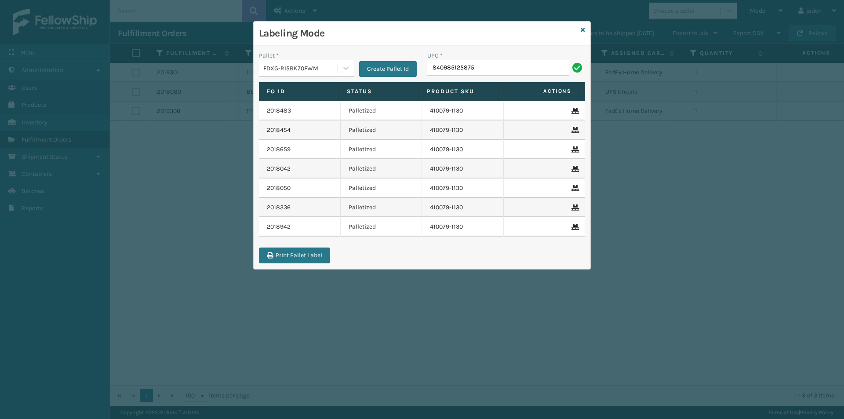
type input "840985125875"
click at [585, 30] on icon at bounding box center [583, 30] width 4 height 6
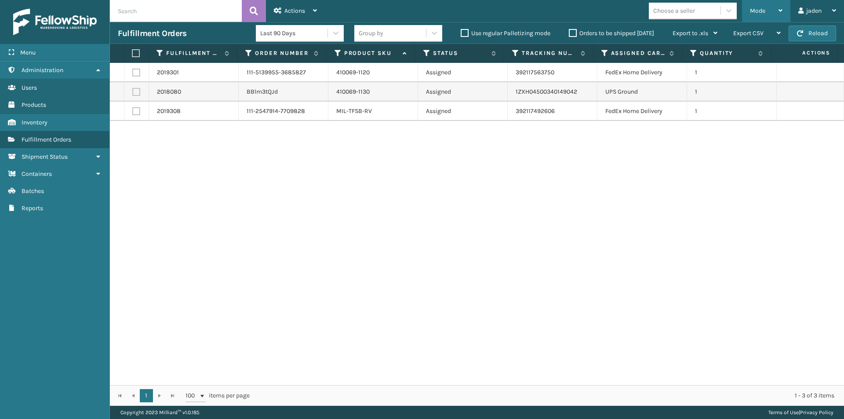
click at [754, 14] on span "Mode" at bounding box center [757, 10] width 15 height 7
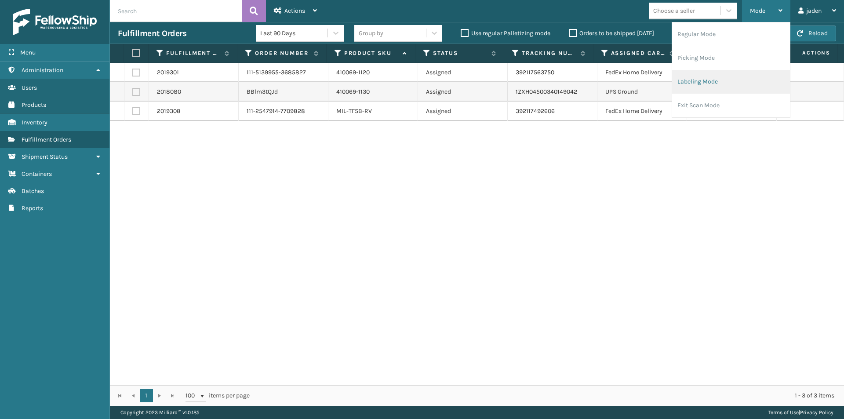
click at [721, 77] on li "Labeling Mode" at bounding box center [731, 82] width 118 height 24
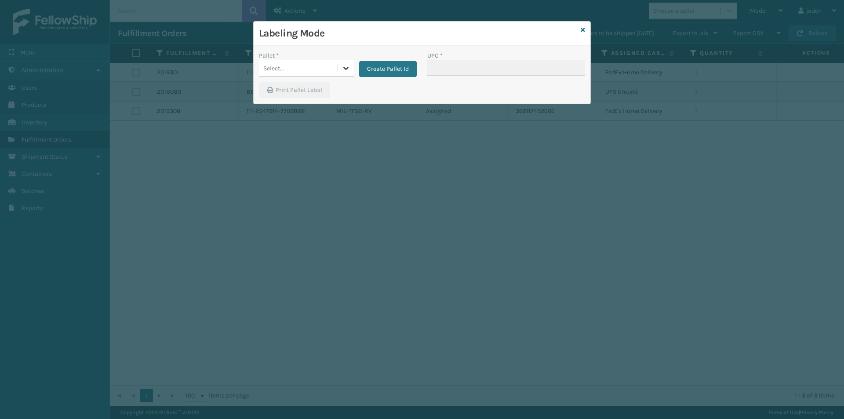
click at [340, 73] on div at bounding box center [346, 68] width 16 height 16
click at [258, 122] on div "Labeling Mode Pallet * option UPSG-HRMYO1SP2M focused, 2 of 2. 2 results availa…" at bounding box center [422, 209] width 844 height 419
click at [284, 105] on div "UPSG-HRMYO1SP2M" at bounding box center [306, 109] width 95 height 20
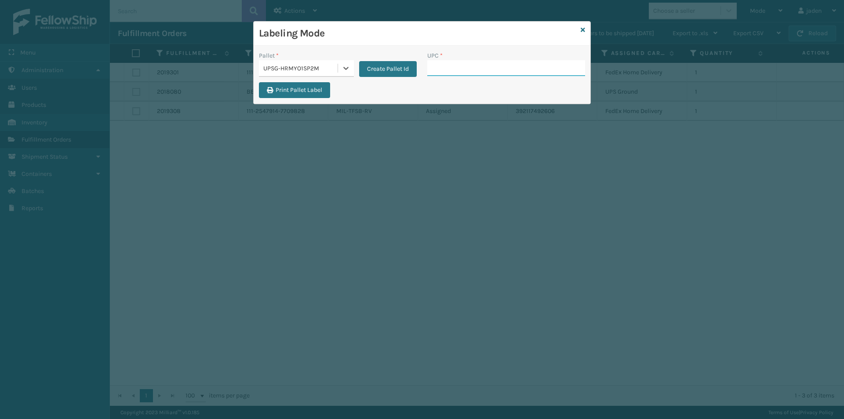
click at [438, 61] on input "UPC *" at bounding box center [506, 68] width 158 height 16
type input "410069-1110"
type input "849986009399"
type input "410079-1170"
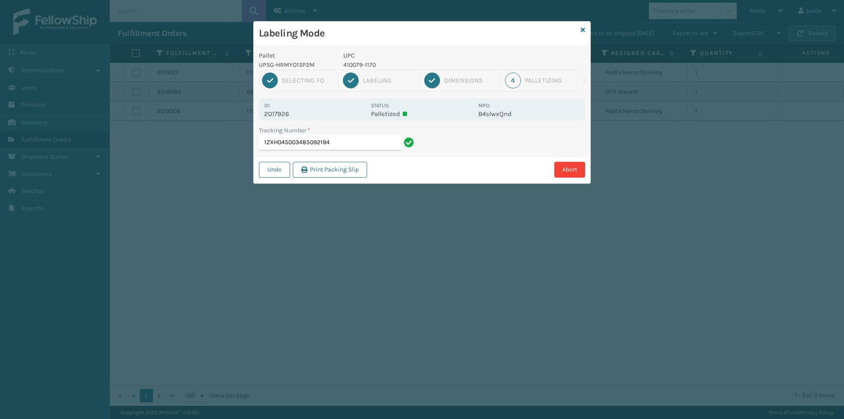
type input "1ZXH0450034850921944"
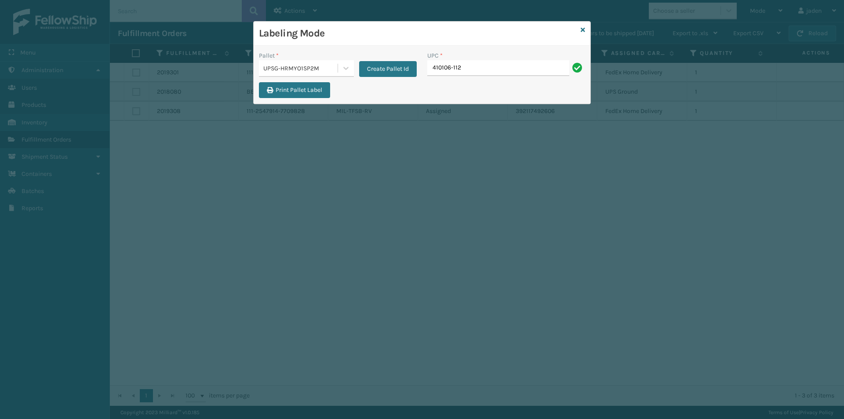
type input "410106-112"
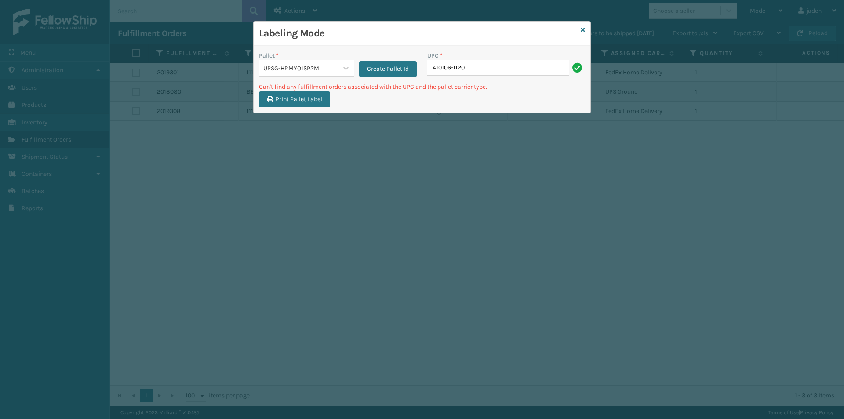
type input "410106-1120"
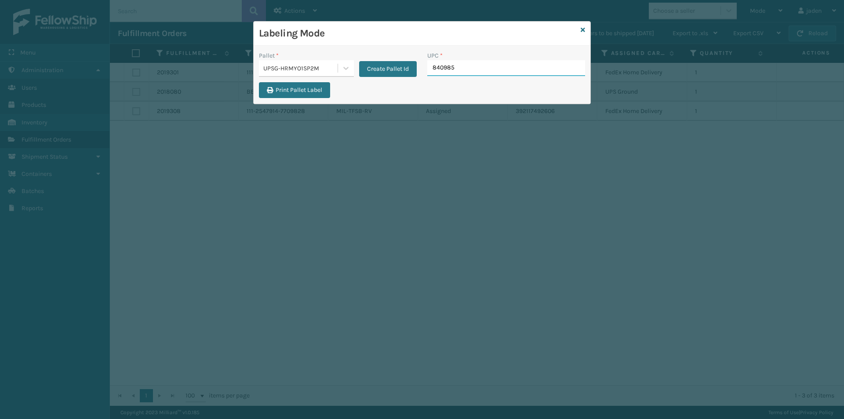
type input "8409851"
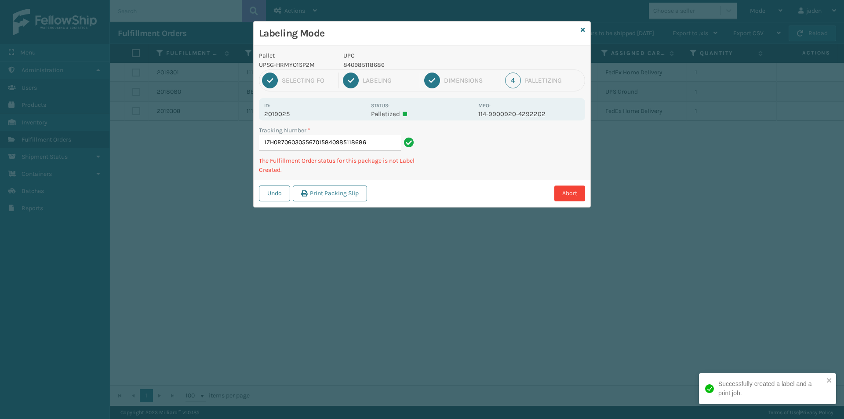
type input "1ZH0R7060305567015840985118686"
type input "1ZH0R7060324489289804879486299"
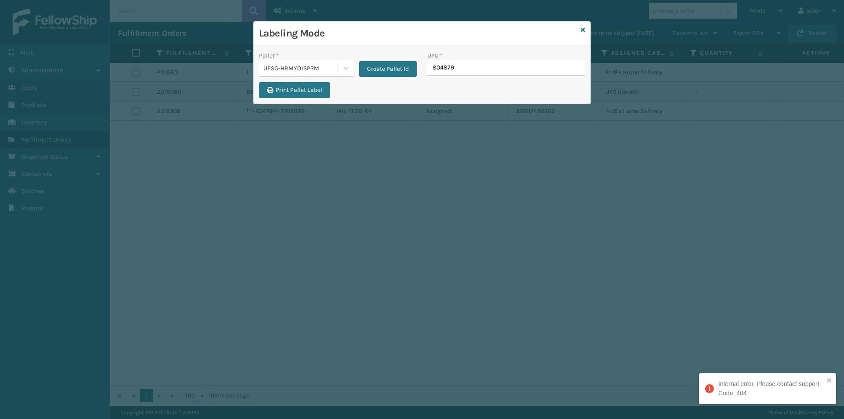
type input "8048794"
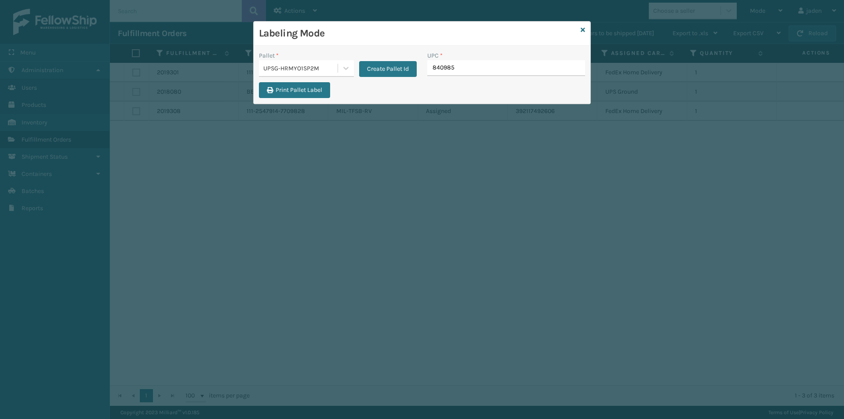
type input "8409851"
click at [589, 26] on div "Labeling Mode" at bounding box center [422, 34] width 337 height 24
click at [586, 29] on div "Labeling Mode" at bounding box center [422, 34] width 337 height 24
click at [584, 32] on icon at bounding box center [583, 30] width 4 height 6
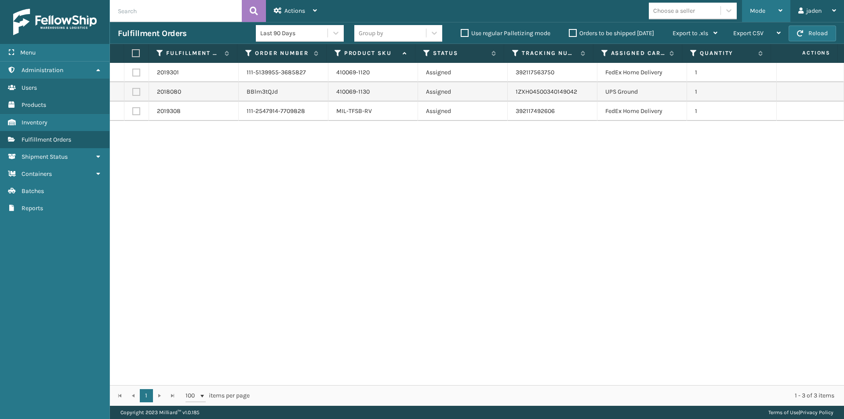
click at [775, 18] on div "Mode" at bounding box center [766, 11] width 33 height 22
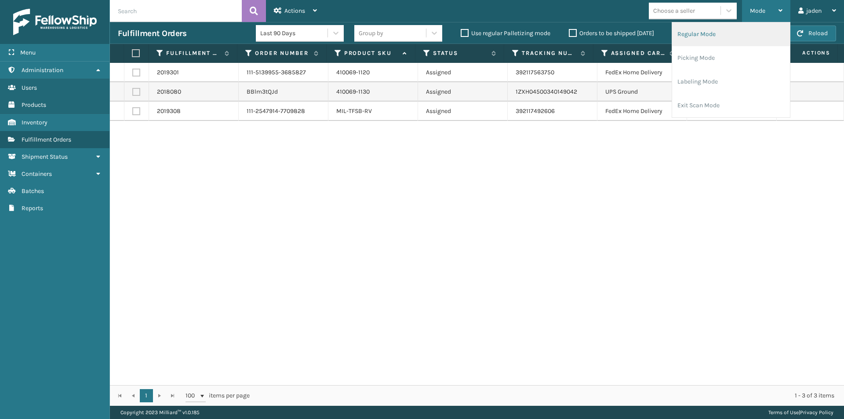
click at [744, 33] on li "Regular Mode" at bounding box center [731, 34] width 118 height 24
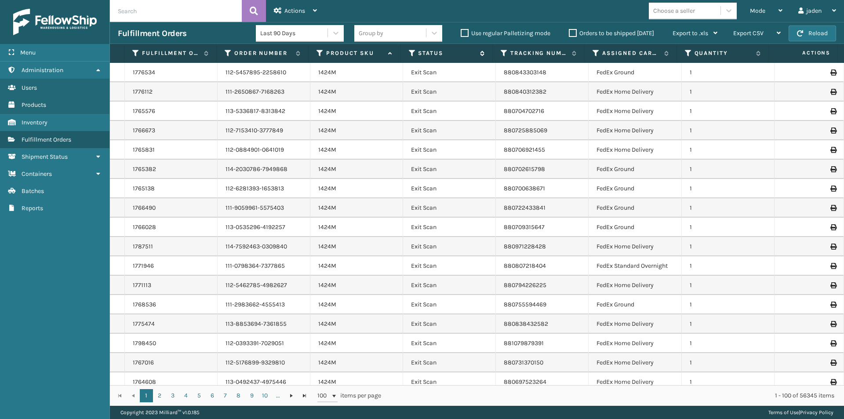
click at [415, 52] on icon at bounding box center [412, 53] width 7 height 8
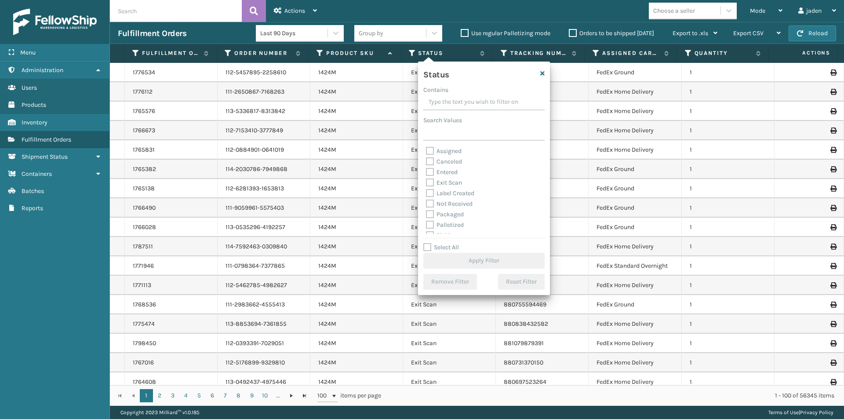
drag, startPoint x: 506, startPoint y: 98, endPoint x: 478, endPoint y: 131, distance: 43.5
click at [482, 97] on input "Contains" at bounding box center [483, 103] width 121 height 16
click at [433, 190] on label "Picking" at bounding box center [441, 191] width 31 height 7
click at [427, 190] on input "Picking" at bounding box center [426, 189] width 0 height 6
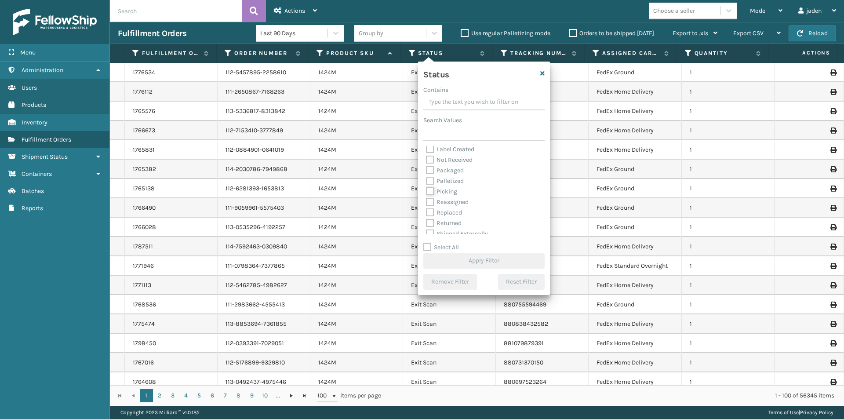
checkbox input "true"
click at [477, 272] on div "Status Contains Search Values Assigned Canceled Entered Exit Scan Label Created…" at bounding box center [484, 179] width 132 height 234
click at [479, 258] on button "Apply Filter" at bounding box center [483, 261] width 121 height 16
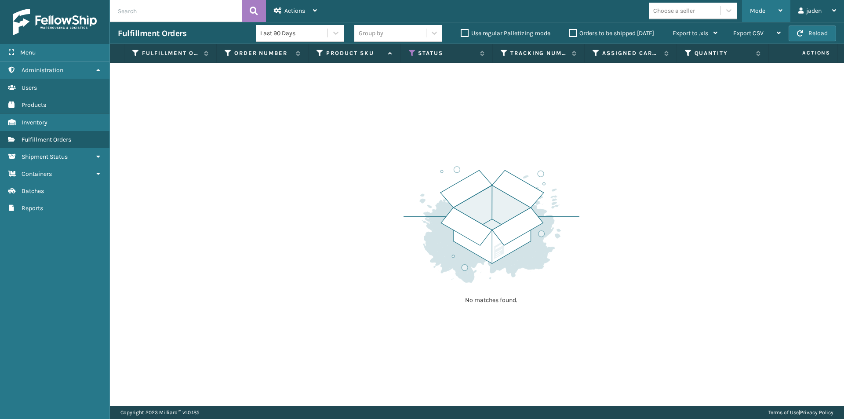
click at [785, 7] on div "Mode Regular Mode Picking Mode Labeling Mode Exit Scan Mode" at bounding box center [766, 11] width 48 height 22
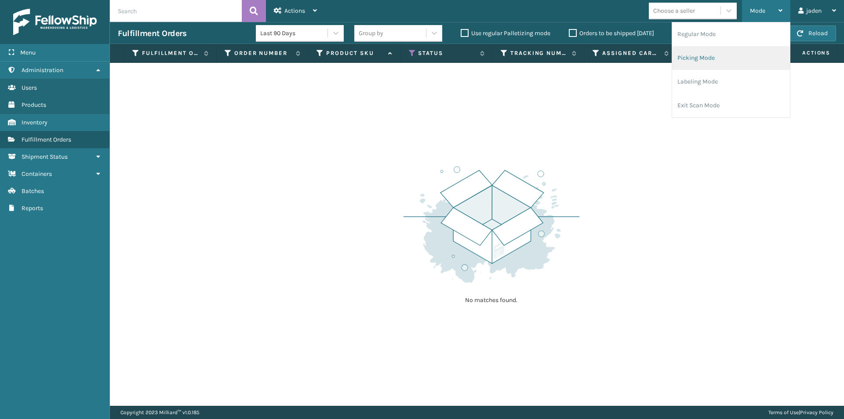
click at [706, 69] on li "Picking Mode" at bounding box center [731, 58] width 118 height 24
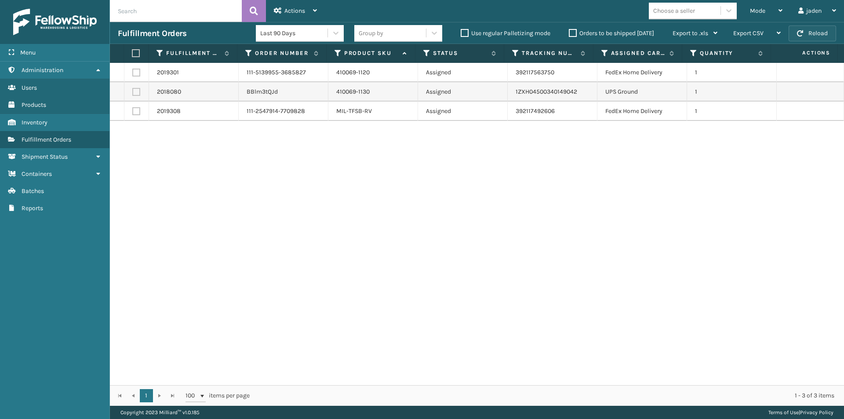
click at [819, 30] on button "Reload" at bounding box center [812, 34] width 47 height 16
click at [137, 92] on label at bounding box center [136, 92] width 8 height 8
click at [133, 92] on input "checkbox" at bounding box center [132, 91] width 0 height 6
checkbox input "true"
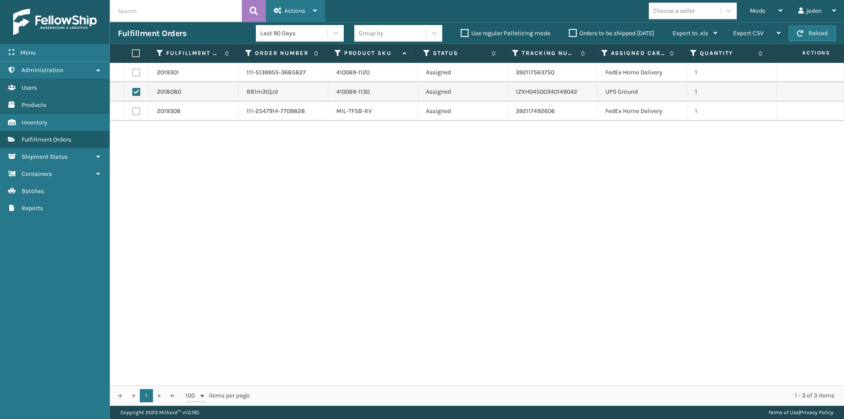
click at [292, 11] on span "Actions" at bounding box center [295, 10] width 21 height 7
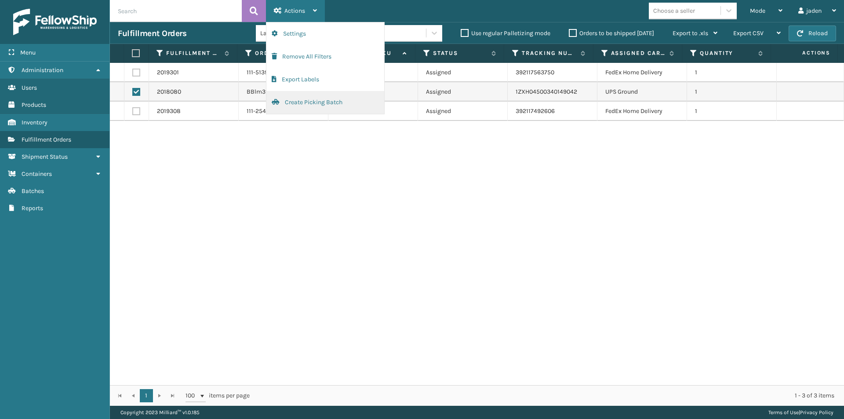
click at [286, 102] on button "Create Picking Batch" at bounding box center [325, 102] width 118 height 23
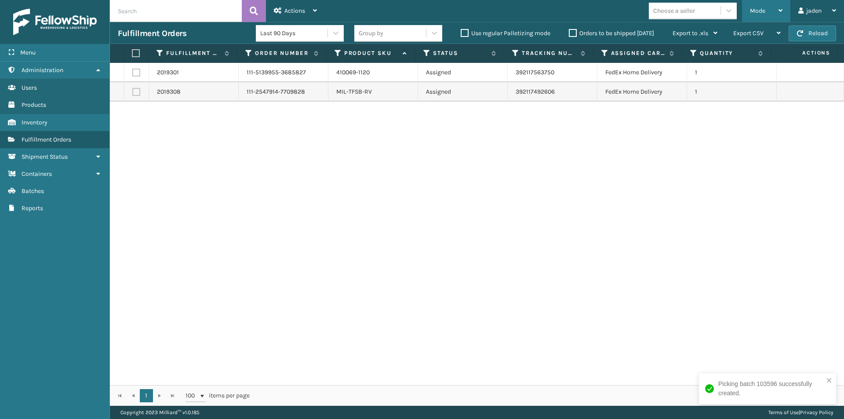
click at [767, 8] on div "Mode" at bounding box center [766, 11] width 33 height 22
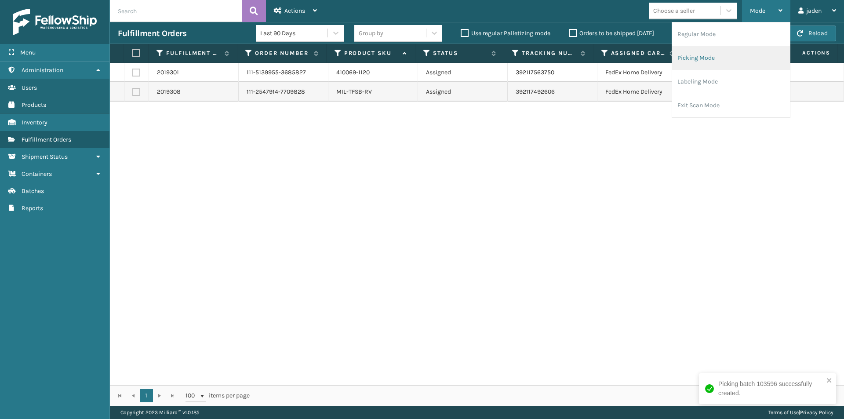
click at [721, 69] on li "Picking Mode" at bounding box center [731, 58] width 118 height 24
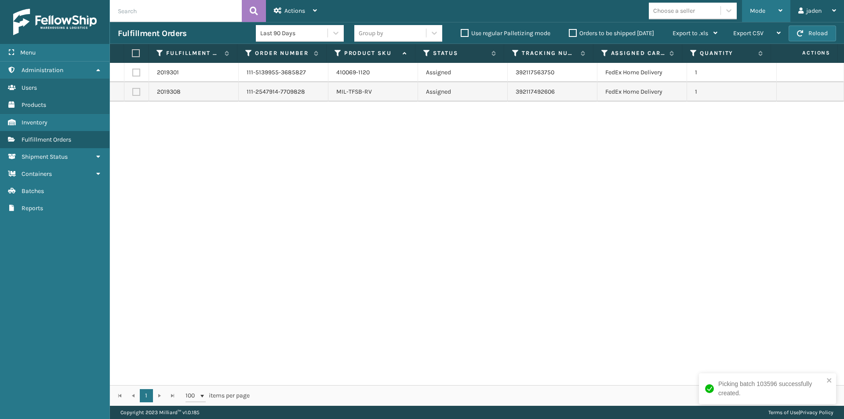
click at [766, 7] on div "Mode" at bounding box center [766, 11] width 33 height 22
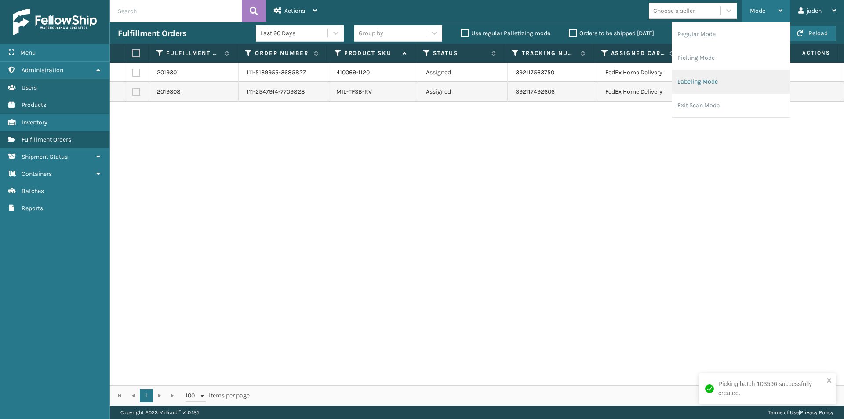
click at [707, 88] on li "Labeling Mode" at bounding box center [731, 82] width 118 height 24
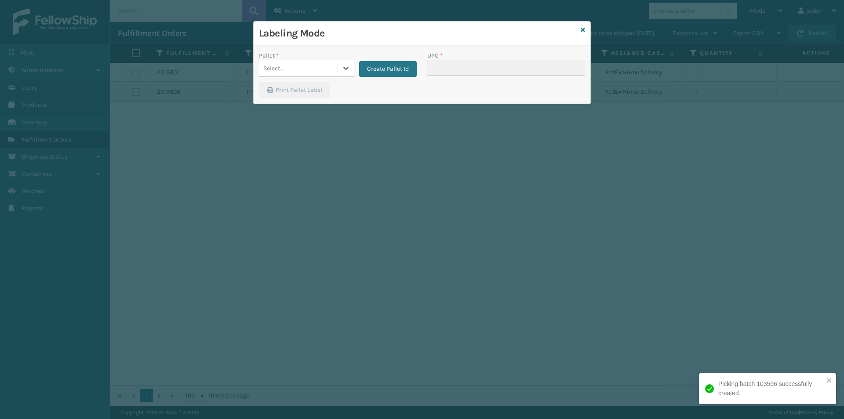
drag, startPoint x: 342, startPoint y: 67, endPoint x: 336, endPoint y: 73, distance: 8.7
click at [336, 73] on div "Select..." at bounding box center [306, 68] width 95 height 17
click at [296, 112] on div "UPSG-HRMYO1SP2M" at bounding box center [306, 107] width 95 height 16
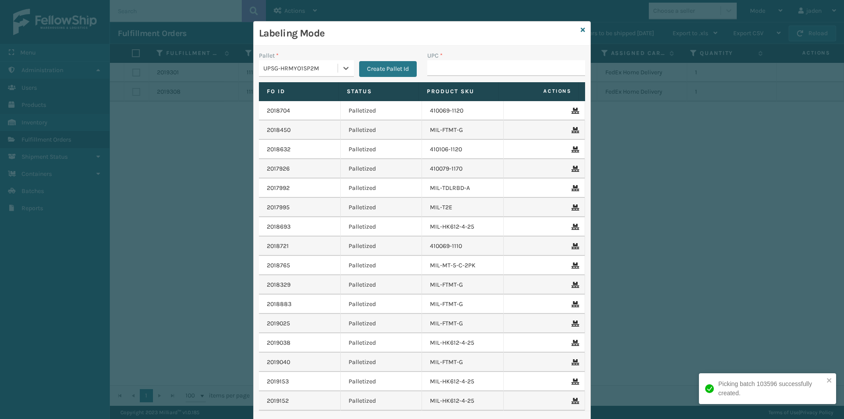
click at [374, 83] on th "Status" at bounding box center [379, 91] width 80 height 19
click at [479, 72] on input "UPC *" at bounding box center [506, 68] width 158 height 16
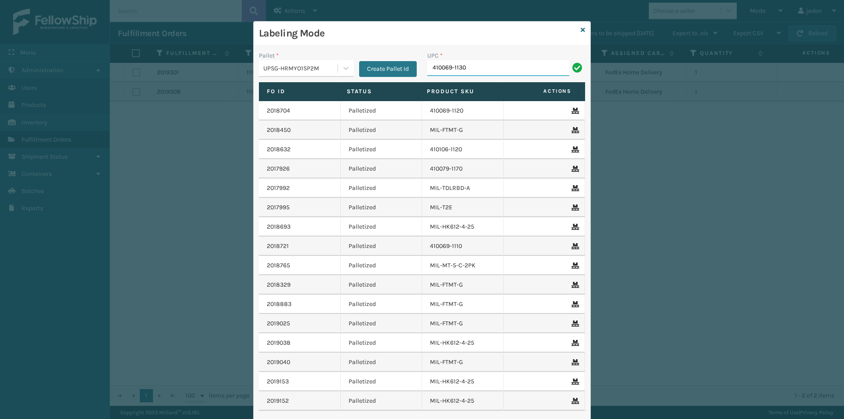
type input "410069-1130"
click at [584, 28] on div "Labeling Mode" at bounding box center [422, 34] width 337 height 24
click at [575, 31] on div "Labeling Mode" at bounding box center [422, 34] width 337 height 24
click at [581, 31] on icon at bounding box center [583, 30] width 4 height 6
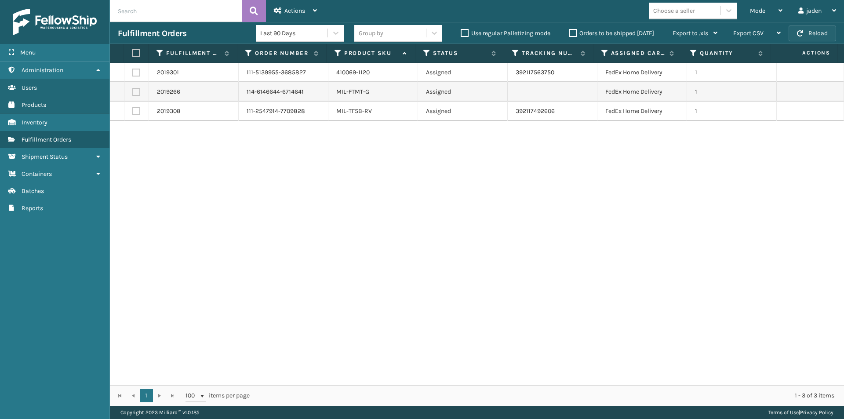
click at [807, 32] on button "Reload" at bounding box center [812, 34] width 47 height 16
drag, startPoint x: 564, startPoint y: 237, endPoint x: 372, endPoint y: 230, distance: 191.9
click at [372, 230] on div "2019301 111-5139955-3685827 410069-1120 Assigned 392117563750 FedEx Home Delive…" at bounding box center [477, 224] width 734 height 322
click at [834, 26] on button "Reload" at bounding box center [812, 34] width 47 height 16
click at [762, 11] on span "Mode" at bounding box center [757, 10] width 15 height 7
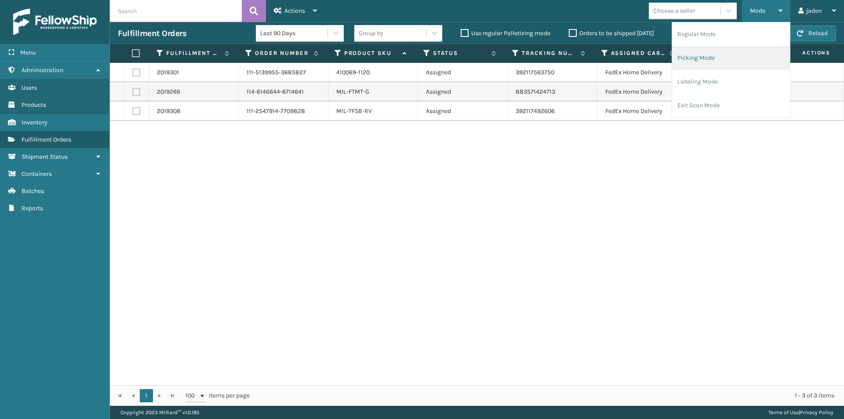
click at [720, 50] on li "Picking Mode" at bounding box center [731, 58] width 118 height 24
